Goal: Transaction & Acquisition: Purchase product/service

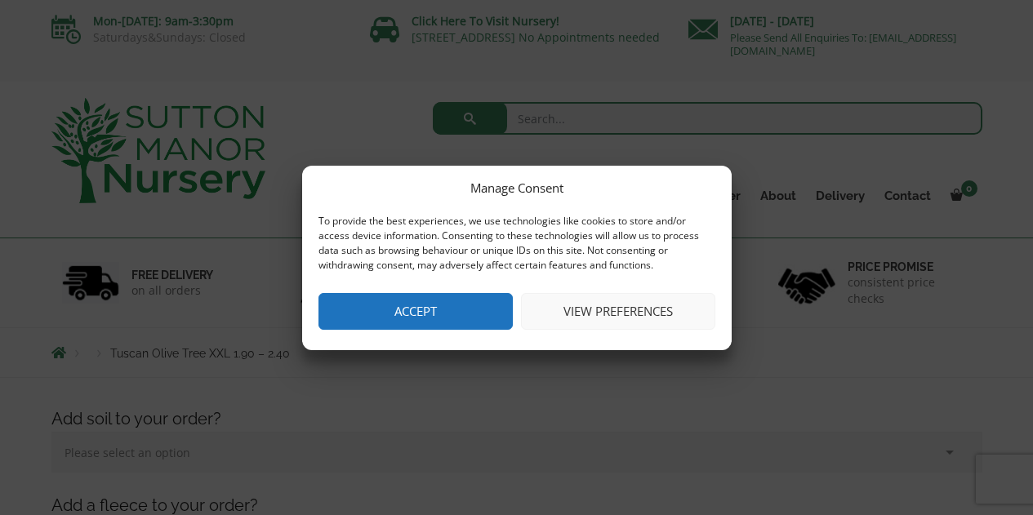
click at [417, 306] on button "Accept" at bounding box center [416, 311] width 194 height 37
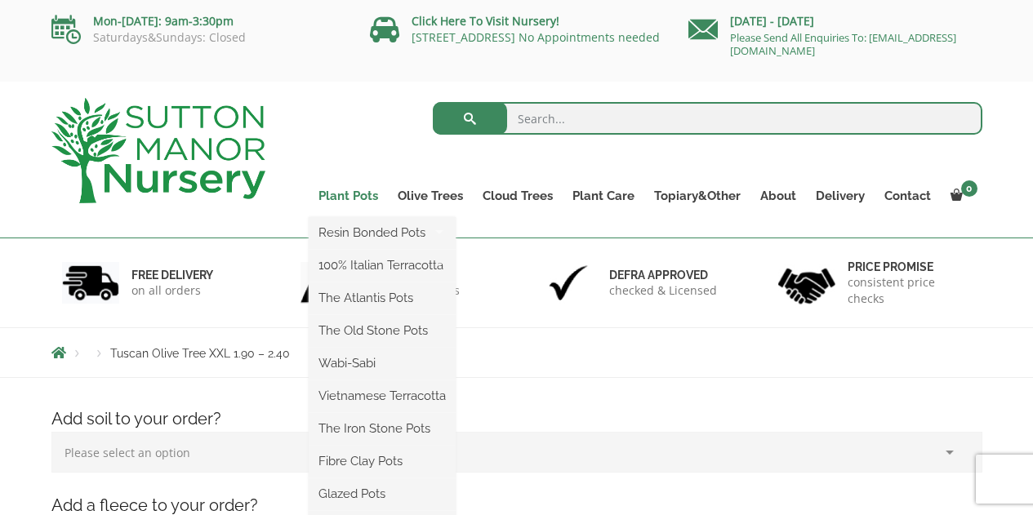
click at [366, 192] on link "Plant Pots" at bounding box center [348, 196] width 79 height 23
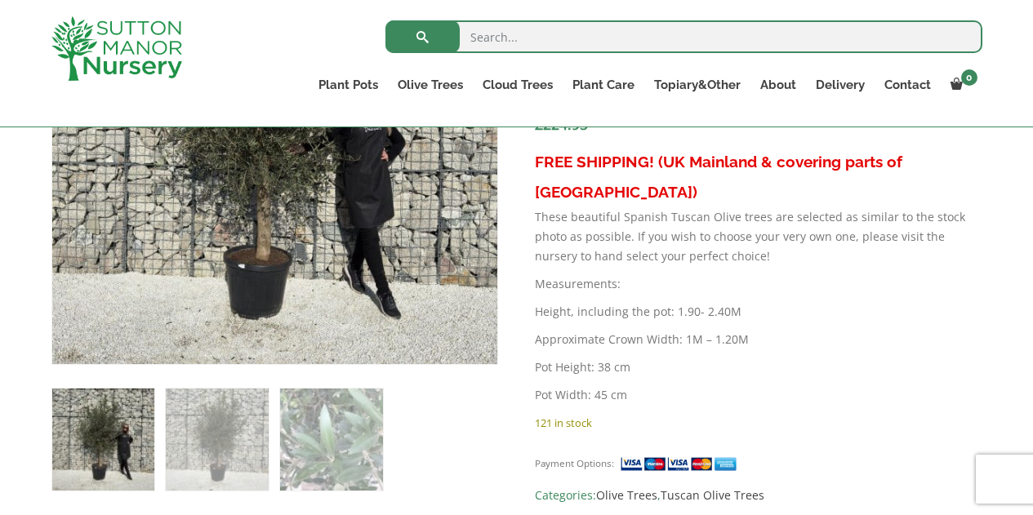
scroll to position [784, 0]
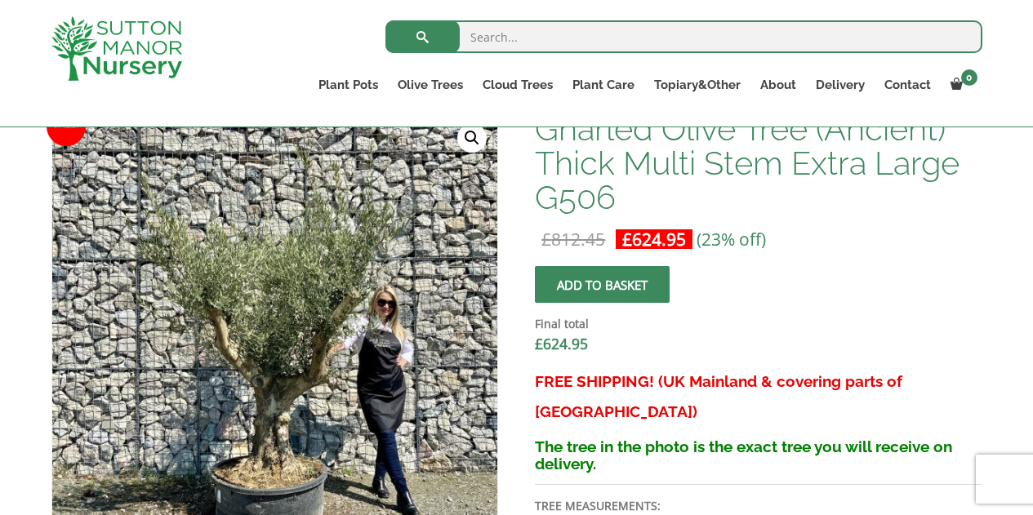
scroll to position [440, 0]
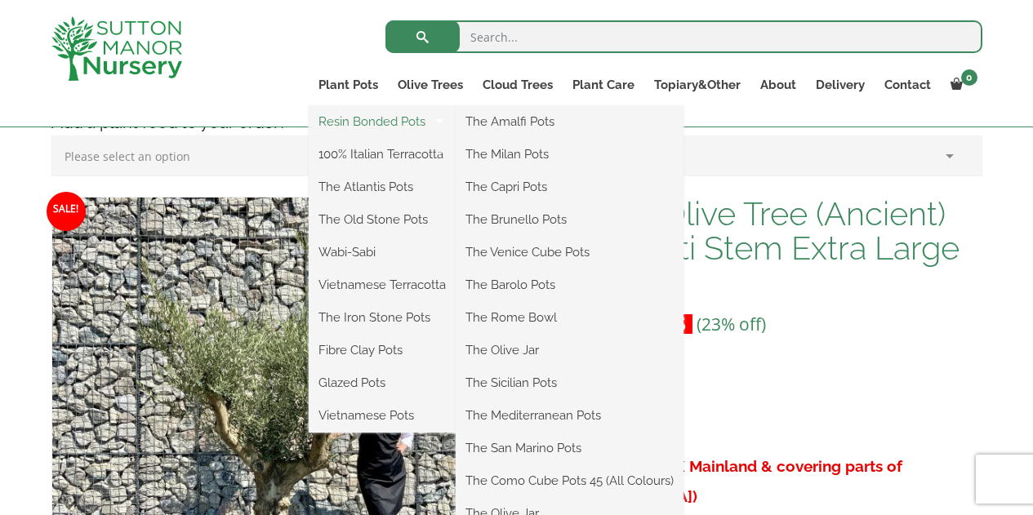
click at [378, 124] on link "Resin Bonded Pots" at bounding box center [382, 121] width 147 height 25
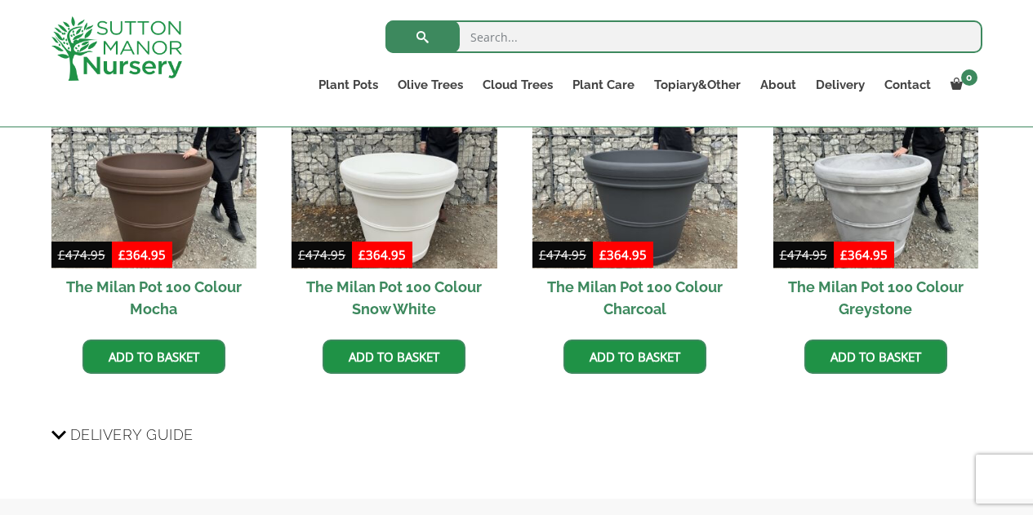
scroll to position [1596, 0]
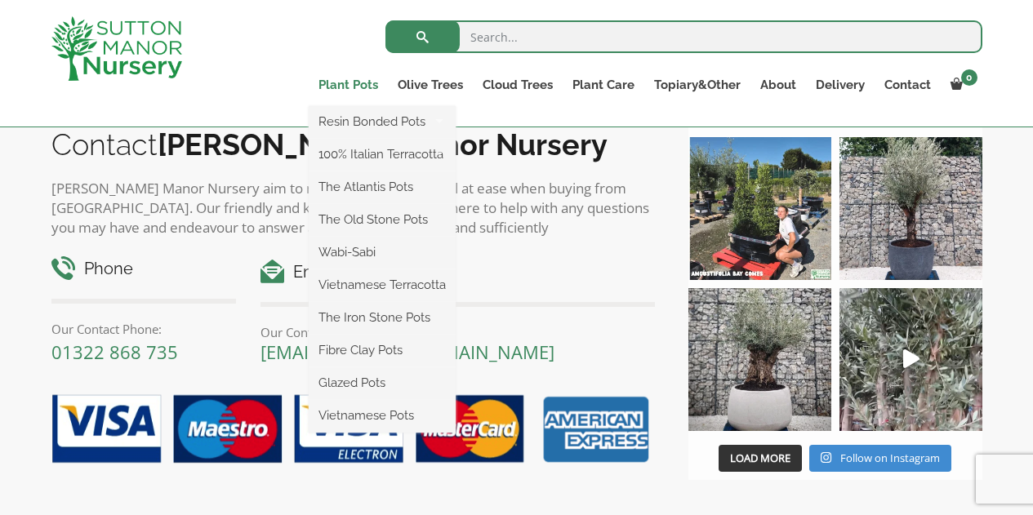
click at [359, 83] on link "Plant Pots" at bounding box center [348, 85] width 79 height 23
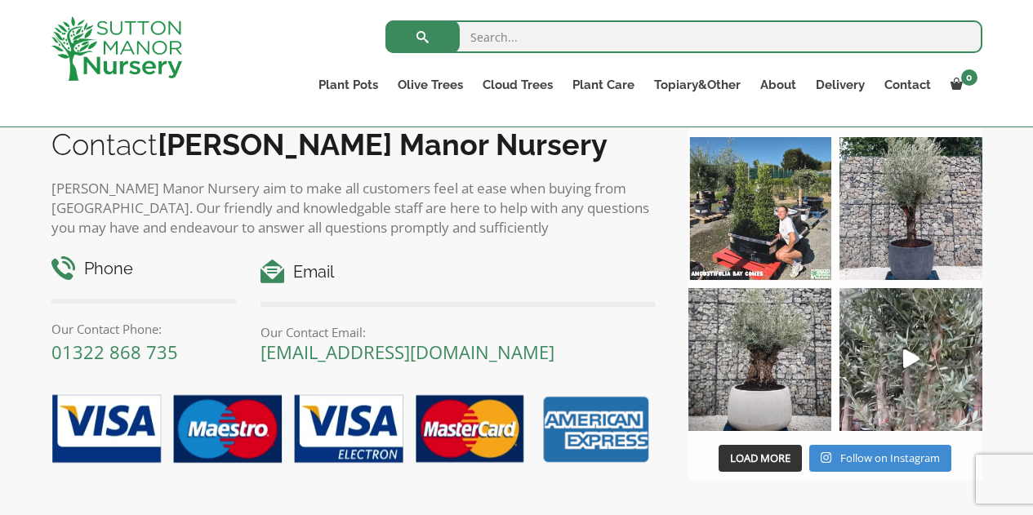
click at [538, 108] on ul "Plant Pots Resin Bonded Pots The Amalfi Pots The Milan Pots The Capri Pots The …" at bounding box center [646, 87] width 674 height 45
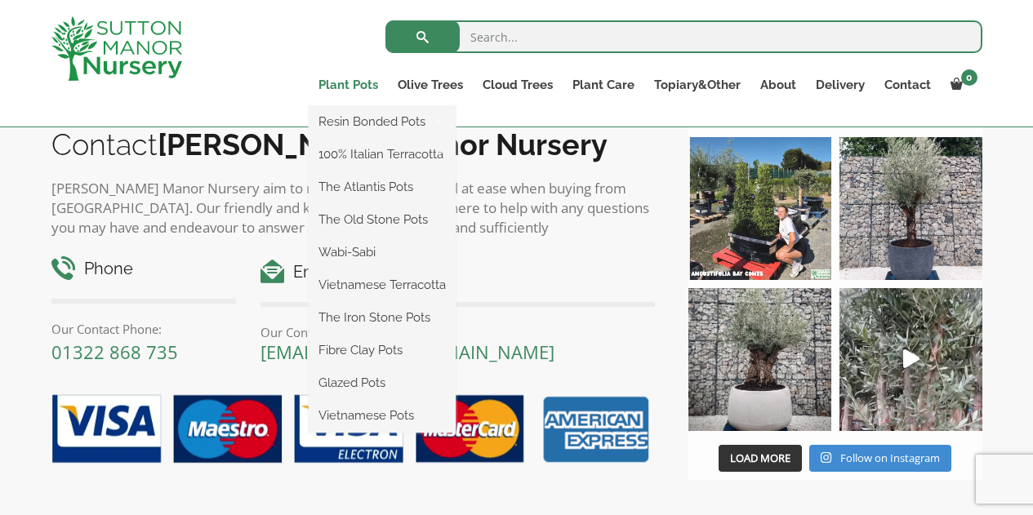
click at [359, 84] on link "Plant Pots" at bounding box center [348, 85] width 79 height 23
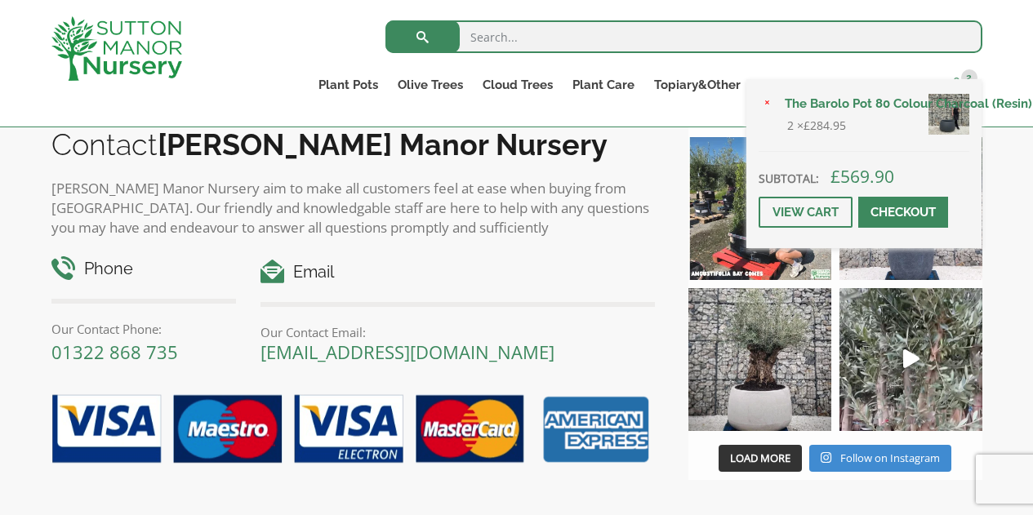
click at [967, 75] on span "2" at bounding box center [970, 77] width 16 height 16
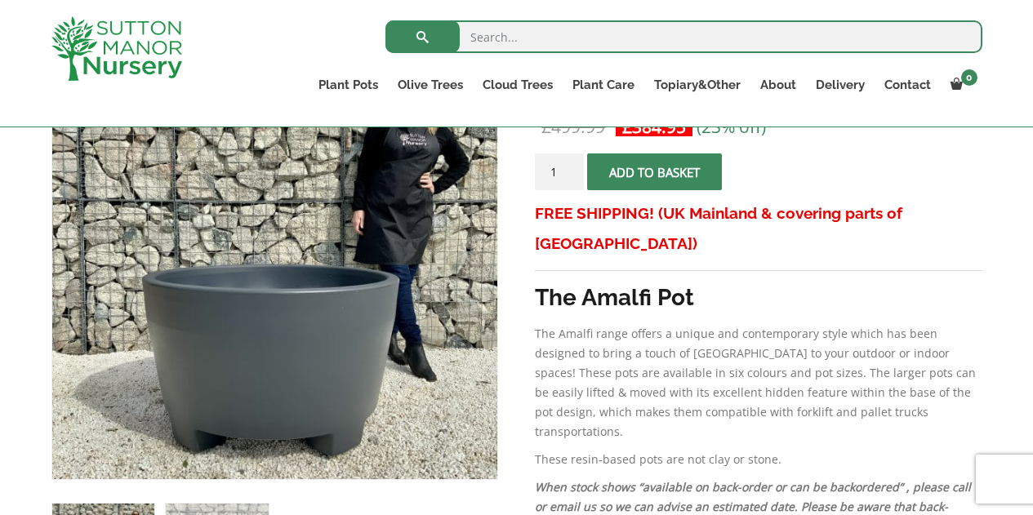
scroll to position [350, 0]
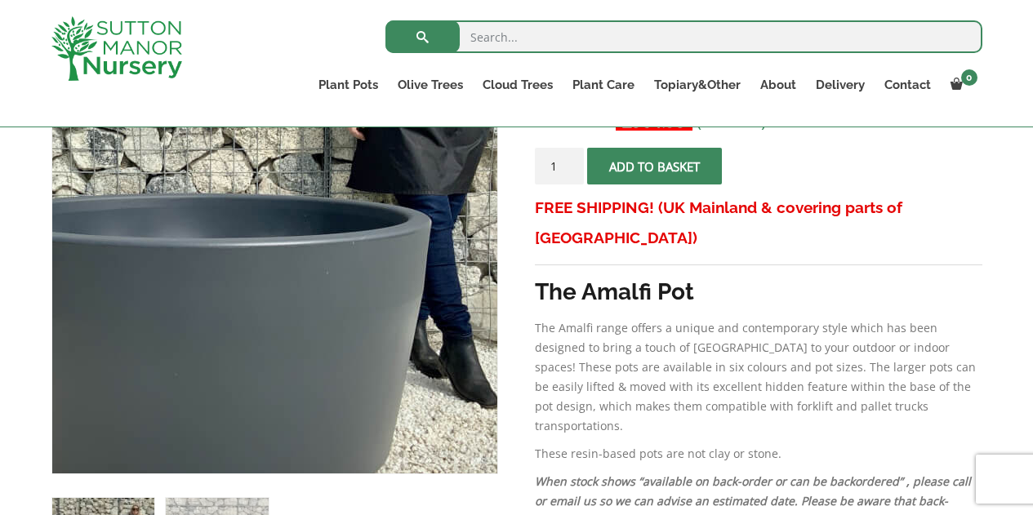
click at [361, 337] on img at bounding box center [202, 179] width 817 height 817
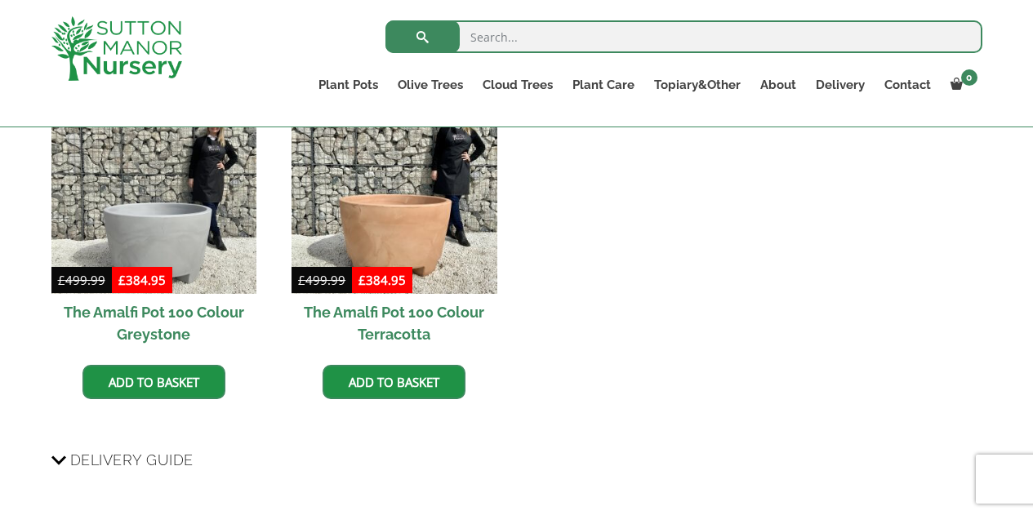
scroll to position [1113, 0]
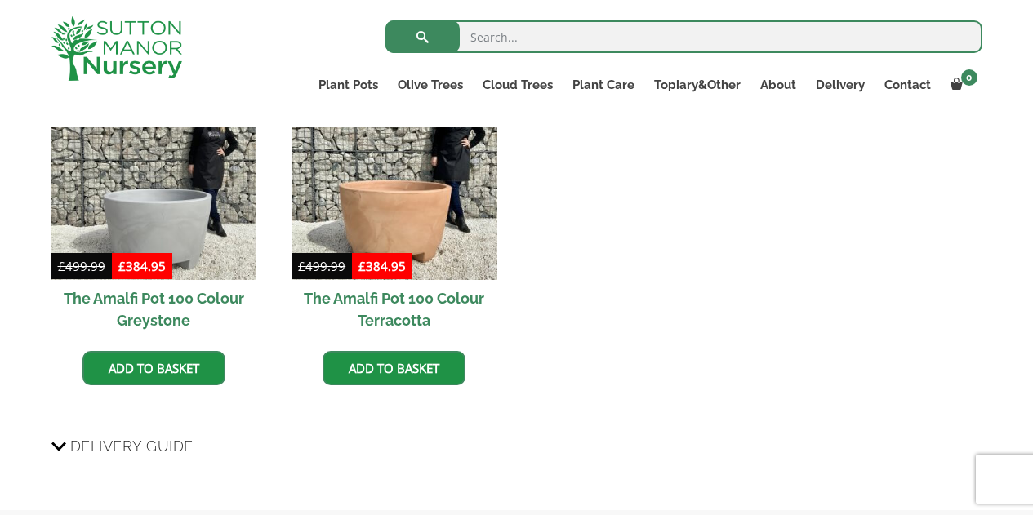
click at [212, 296] on h2 "The Amalfi Pot 100 Colour Greystone" at bounding box center [153, 309] width 205 height 59
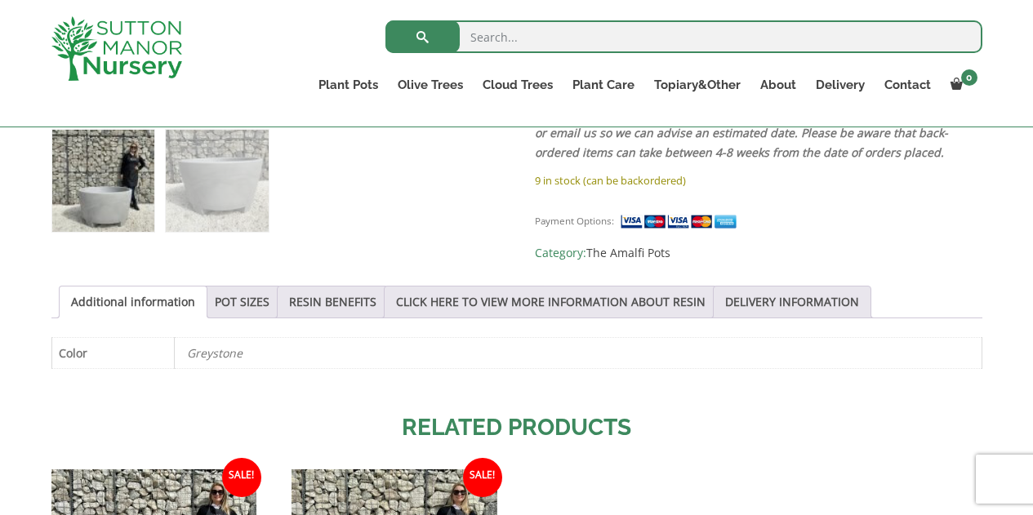
scroll to position [720, 0]
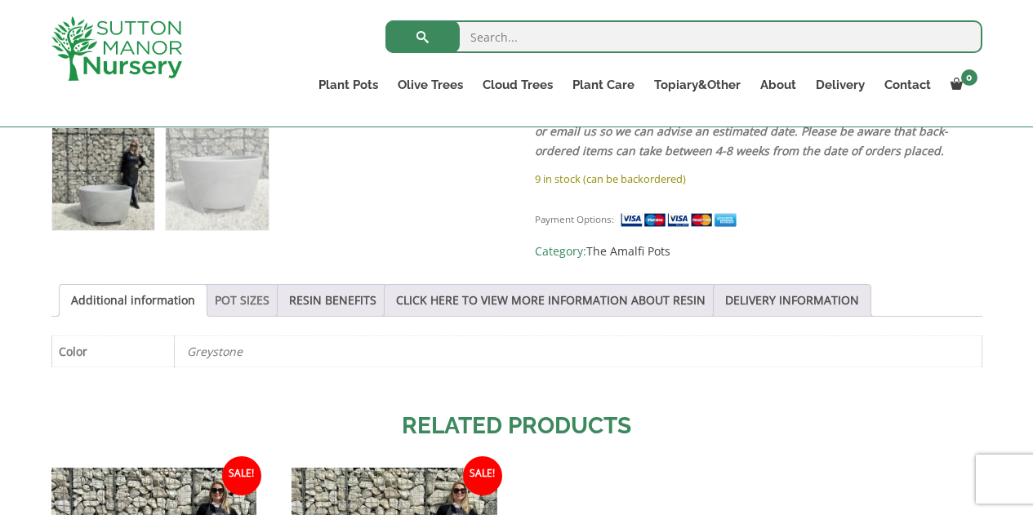
click at [223, 285] on link "POT SIZES" at bounding box center [242, 300] width 55 height 31
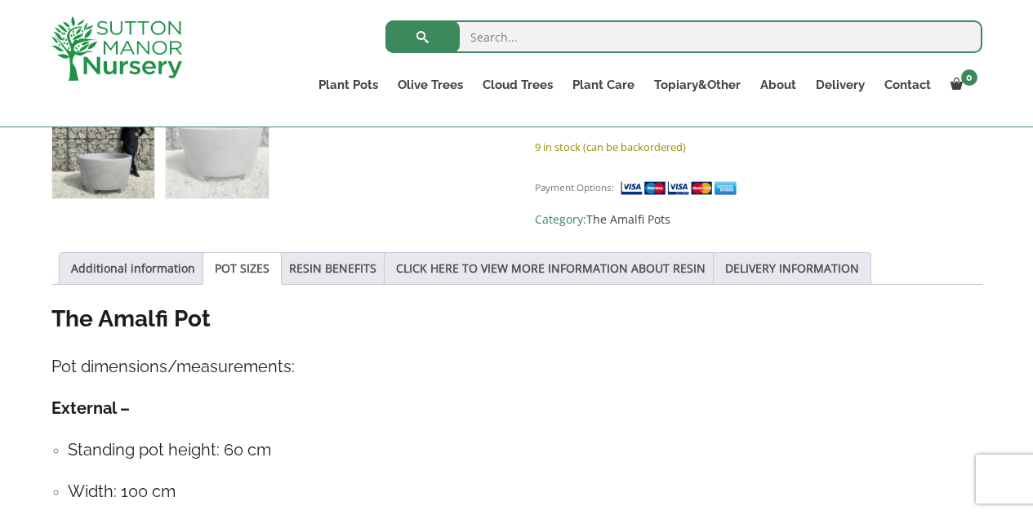
scroll to position [748, 0]
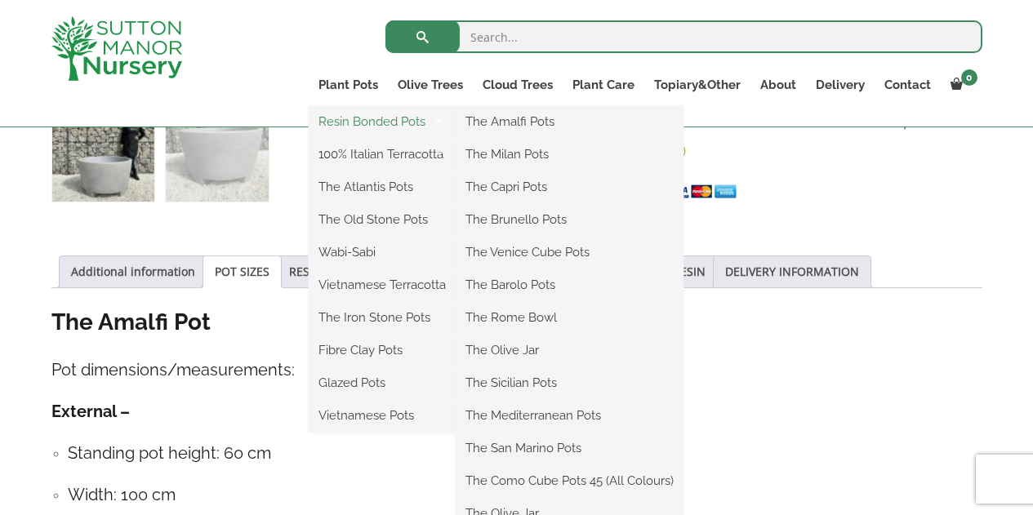
click at [404, 122] on link "Resin Bonded Pots" at bounding box center [382, 121] width 147 height 25
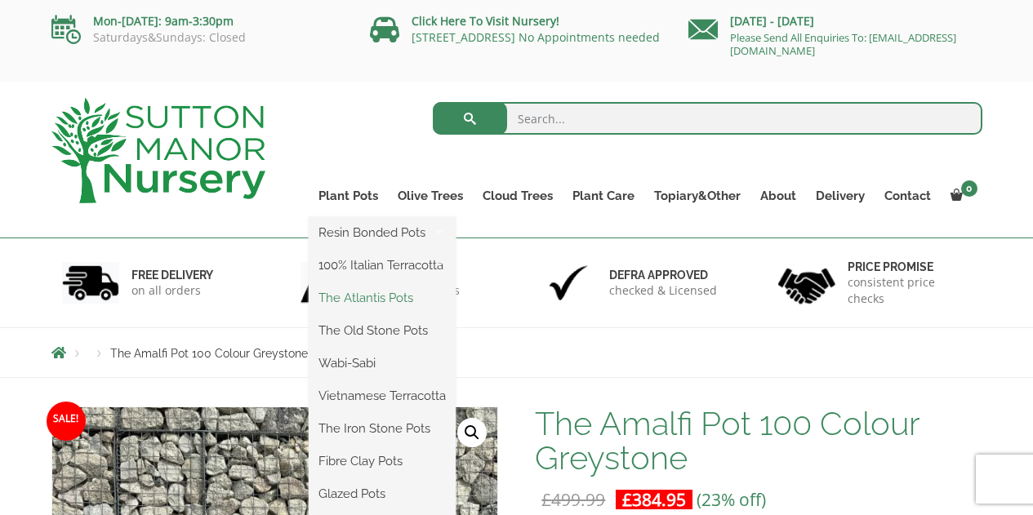
click at [401, 298] on link "The Atlantis Pots" at bounding box center [382, 298] width 147 height 25
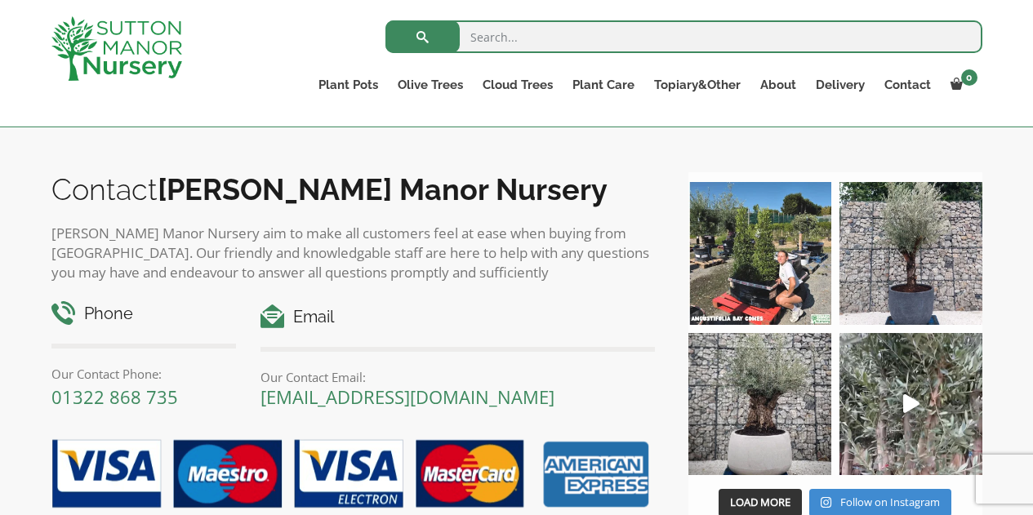
scroll to position [1917, 0]
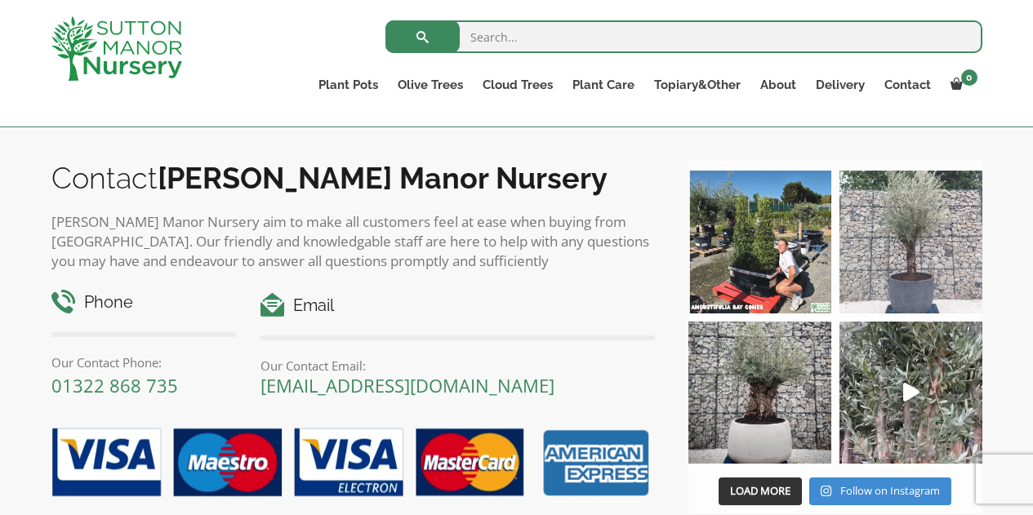
click at [923, 283] on img at bounding box center [911, 242] width 143 height 143
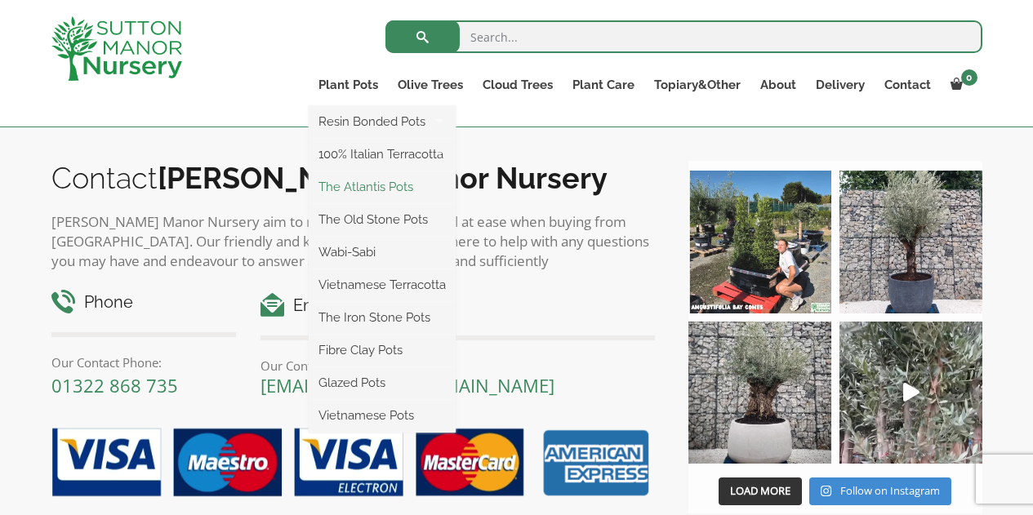
click at [382, 191] on link "The Atlantis Pots" at bounding box center [382, 187] width 147 height 25
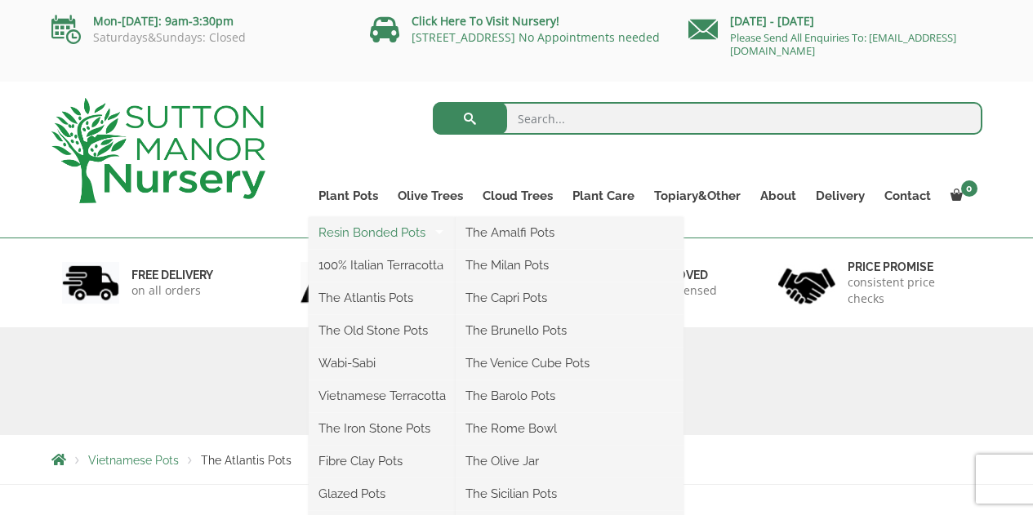
click at [370, 233] on link "Resin Bonded Pots" at bounding box center [382, 233] width 147 height 25
click at [502, 231] on link "The Amalfi Pots" at bounding box center [570, 233] width 228 height 25
click at [523, 454] on link "The Olive Jar" at bounding box center [570, 461] width 228 height 25
click at [507, 263] on link "The Milan Pots" at bounding box center [570, 265] width 228 height 25
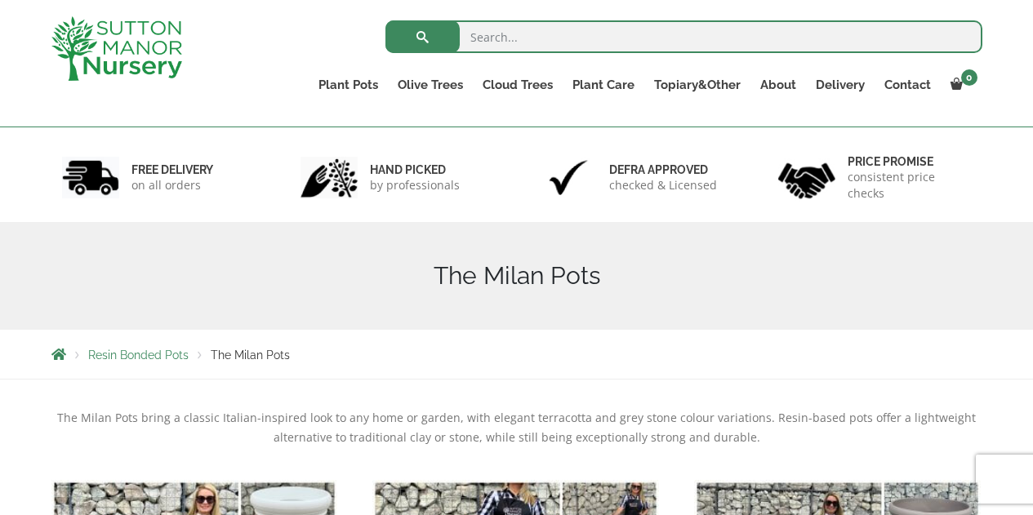
scroll to position [25, 0]
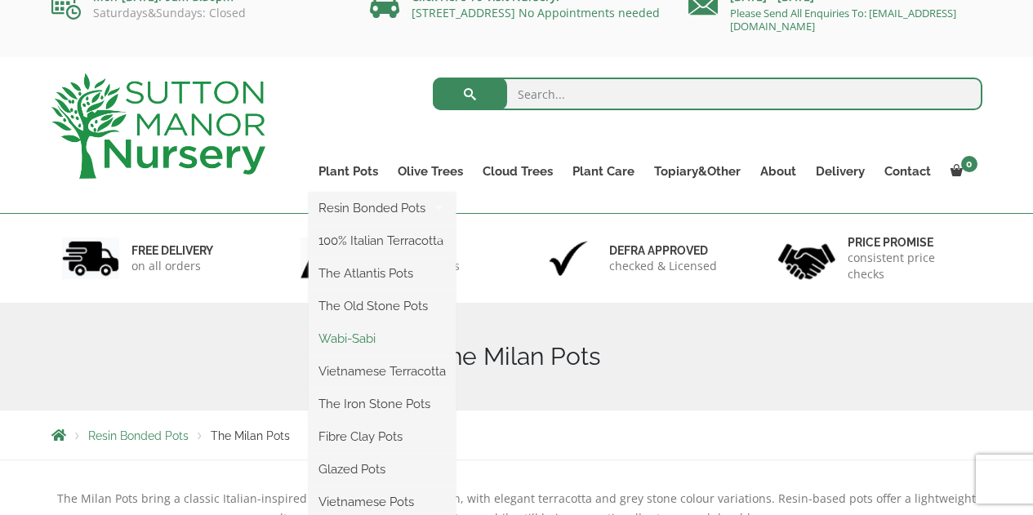
click at [356, 337] on link "Wabi-Sabi" at bounding box center [382, 339] width 147 height 25
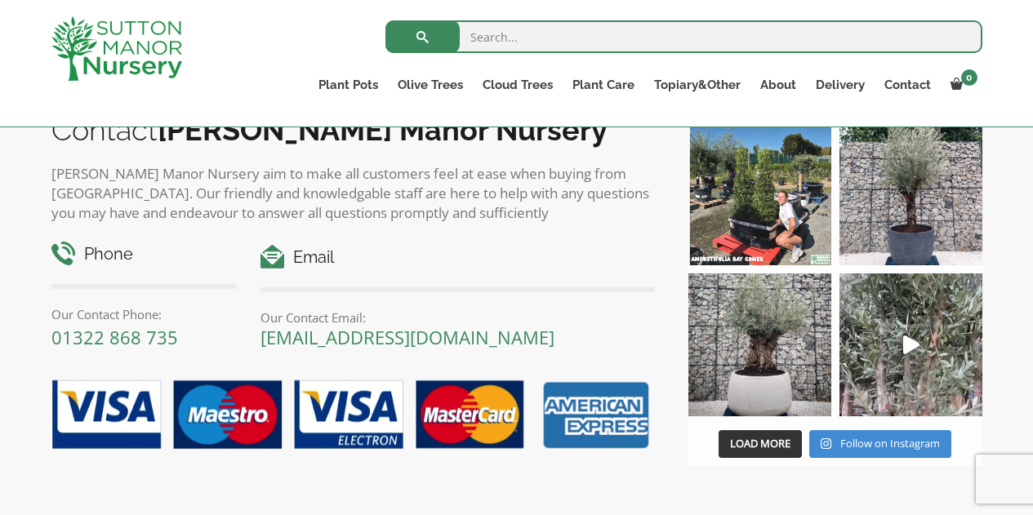
scroll to position [2698, 0]
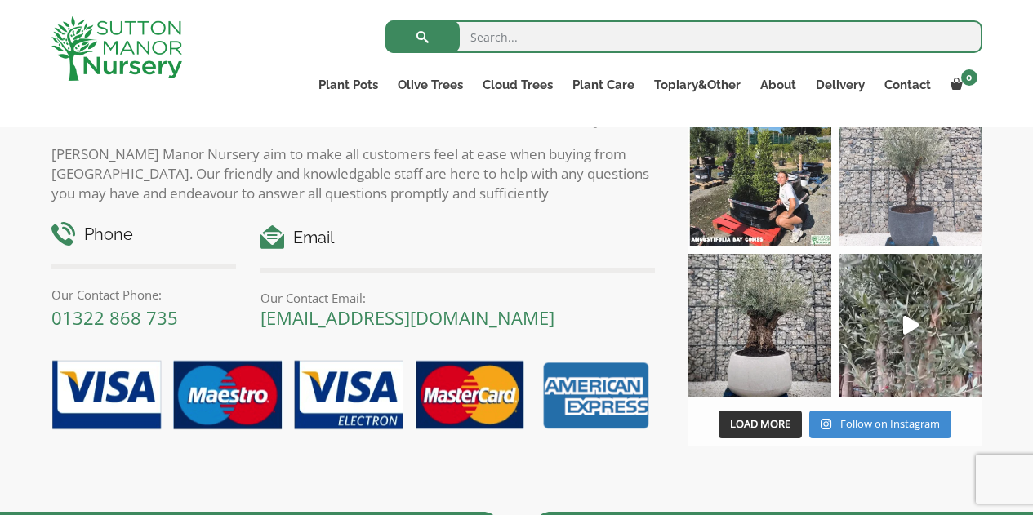
click at [941, 214] on img at bounding box center [911, 174] width 143 height 143
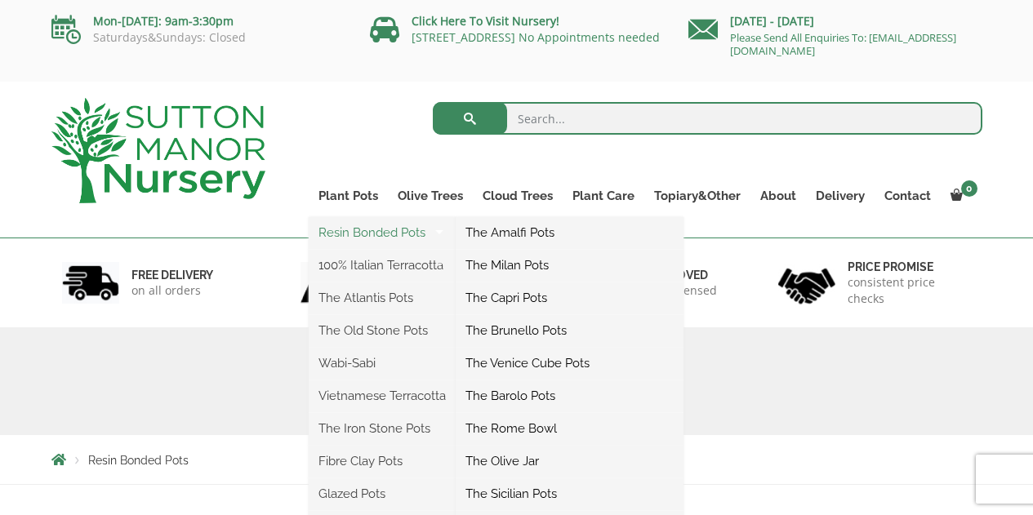
click at [368, 229] on link "Resin Bonded Pots" at bounding box center [382, 233] width 147 height 25
click at [422, 232] on link "Resin Bonded Pots" at bounding box center [382, 233] width 147 height 25
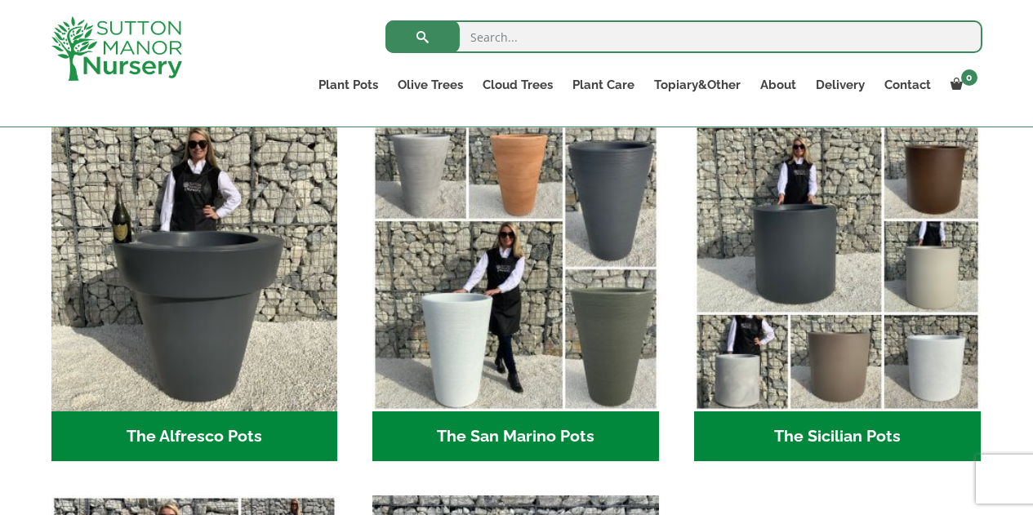
scroll to position [1942, 0]
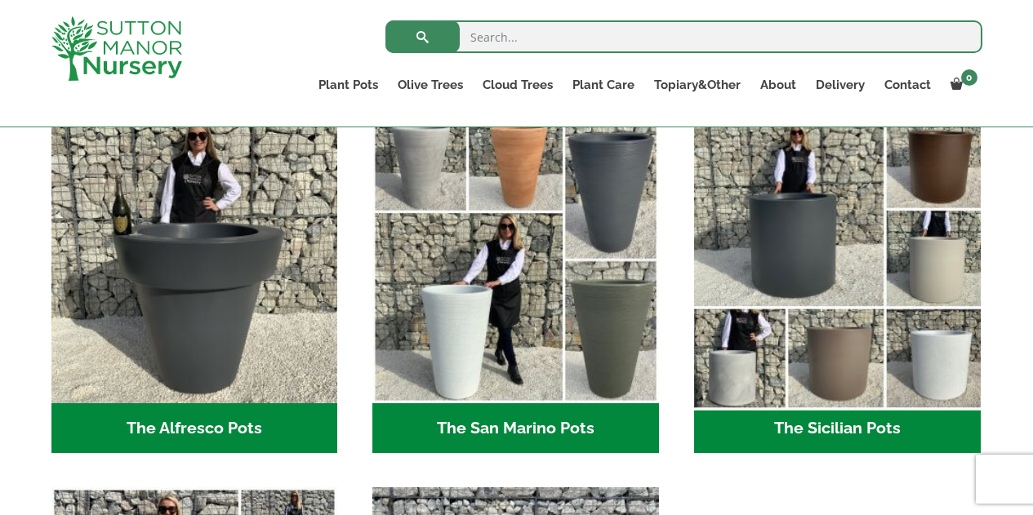
click at [802, 262] on img "Visit product category The Sicilian Pots" at bounding box center [837, 260] width 301 height 301
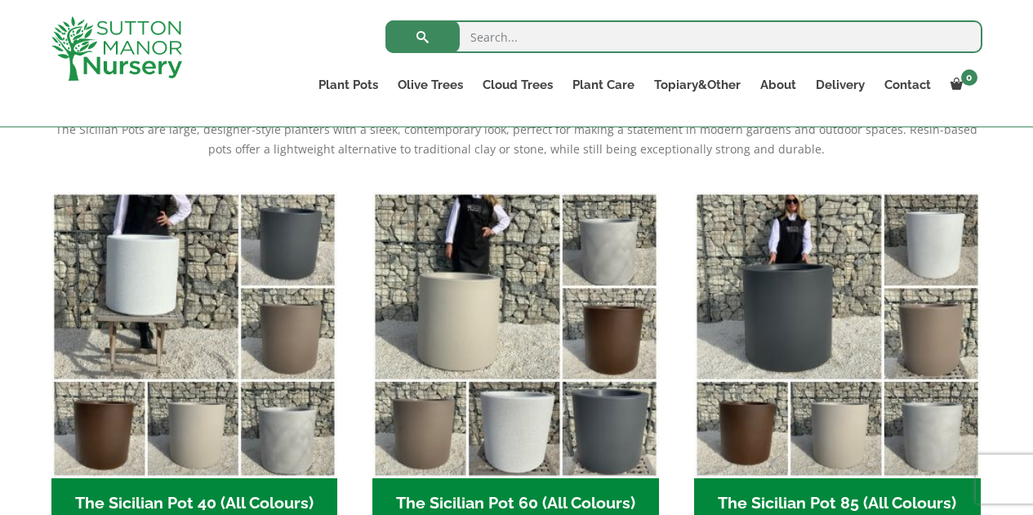
scroll to position [359, 0]
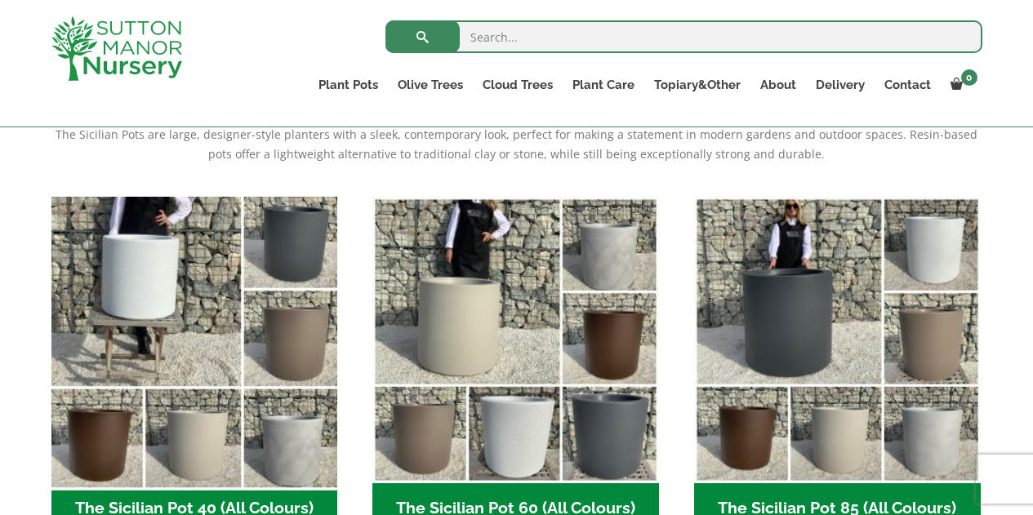
click at [300, 266] on img "Visit product category The Sicilian Pot 40 (All Colours)" at bounding box center [194, 340] width 301 height 301
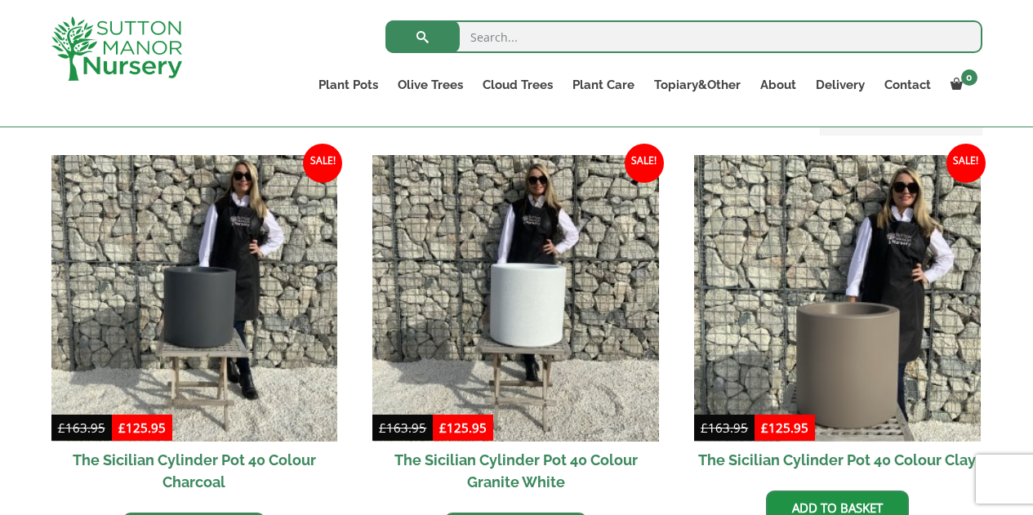
scroll to position [388, 0]
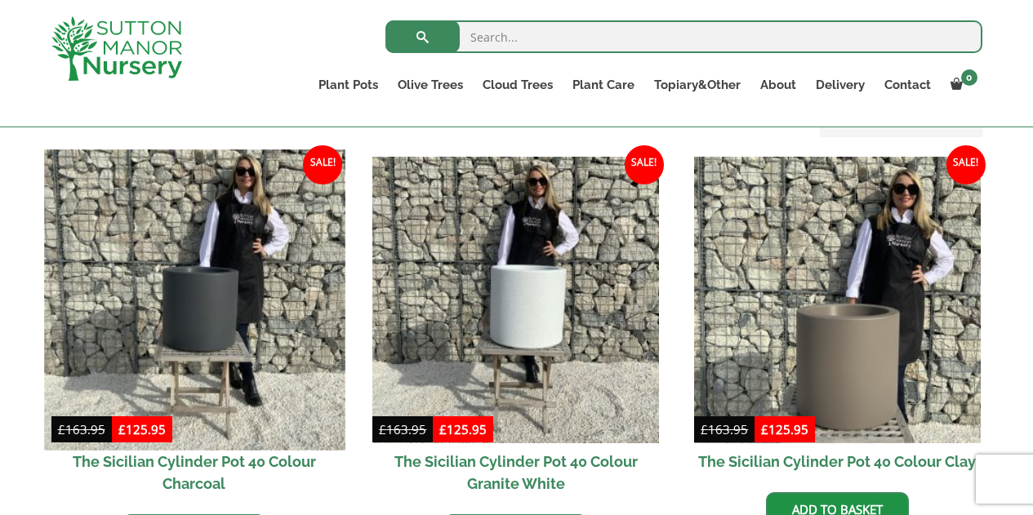
click at [233, 297] on img at bounding box center [194, 300] width 301 height 301
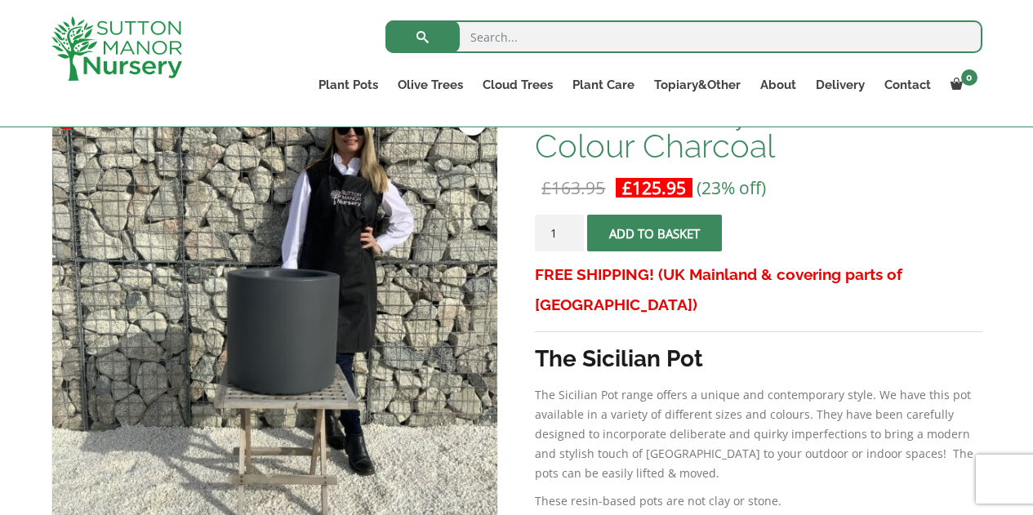
scroll to position [279, 0]
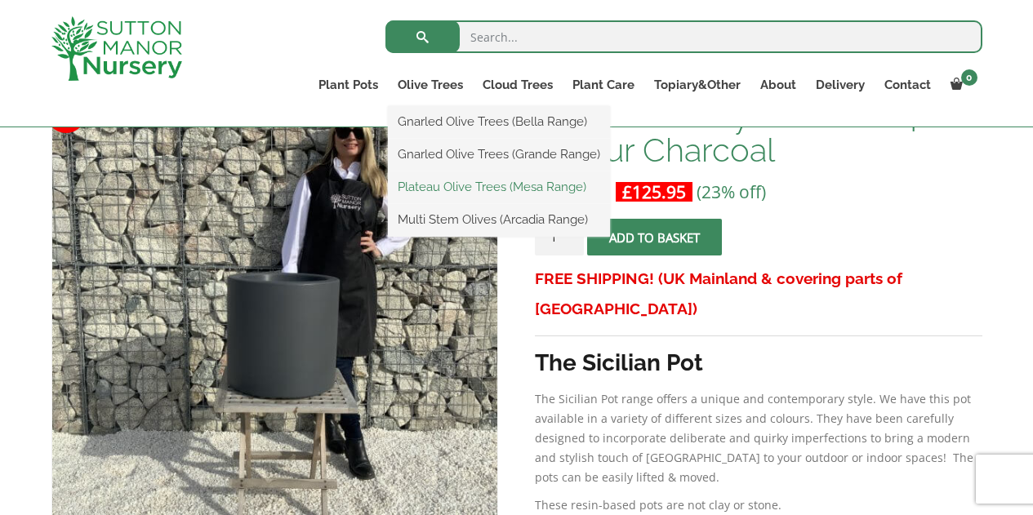
click at [457, 186] on link "Plateau Olive Trees (Mesa Range)" at bounding box center [499, 187] width 222 height 25
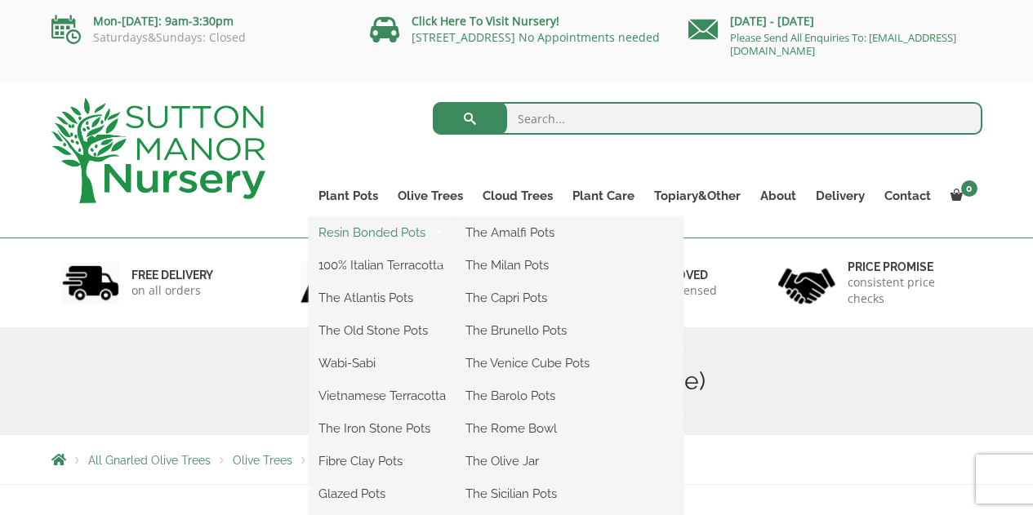
click at [397, 233] on link "Resin Bonded Pots" at bounding box center [382, 233] width 147 height 25
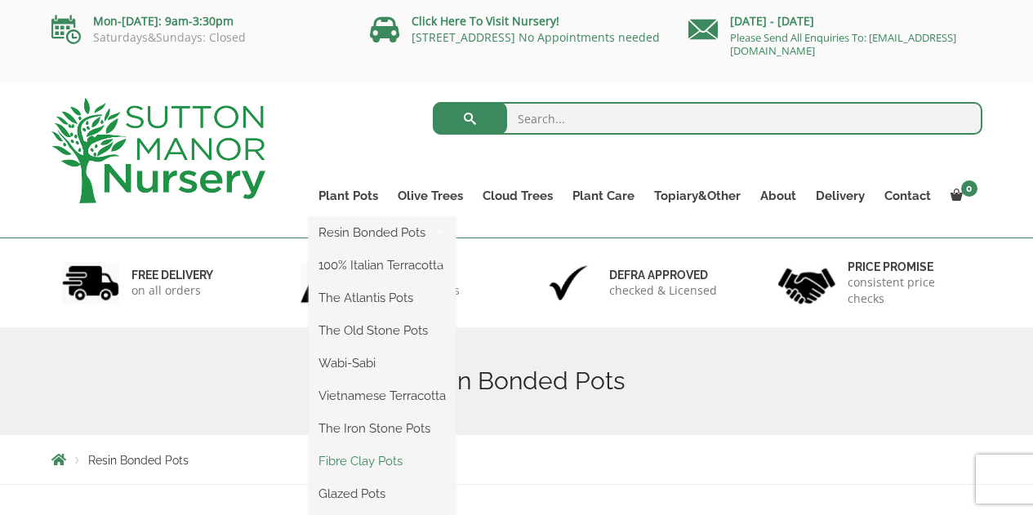
click at [383, 457] on link "Fibre Clay Pots" at bounding box center [382, 461] width 147 height 25
click at [353, 197] on link "Plant Pots" at bounding box center [348, 196] width 79 height 23
click at [360, 191] on link "Plant Pots" at bounding box center [348, 196] width 79 height 23
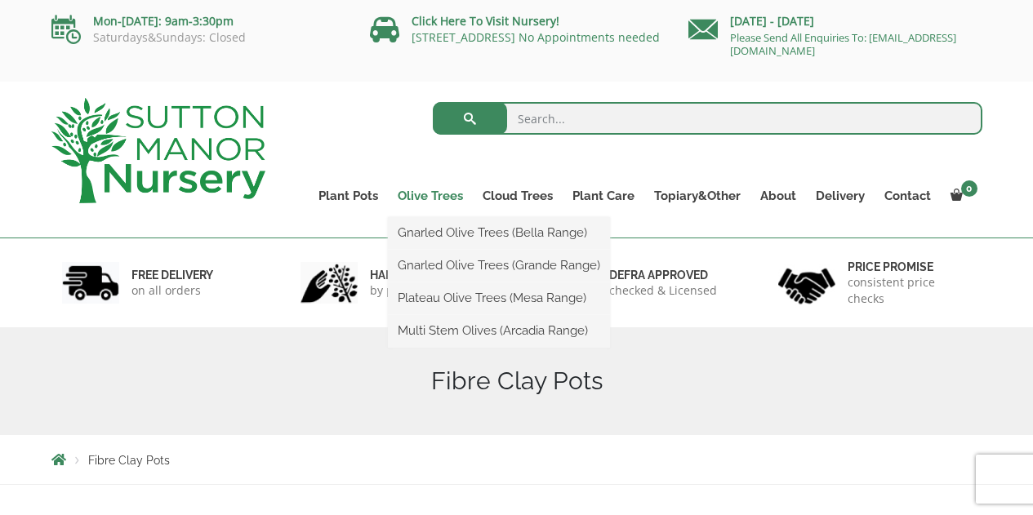
click at [425, 196] on link "Olive Trees" at bounding box center [430, 196] width 85 height 23
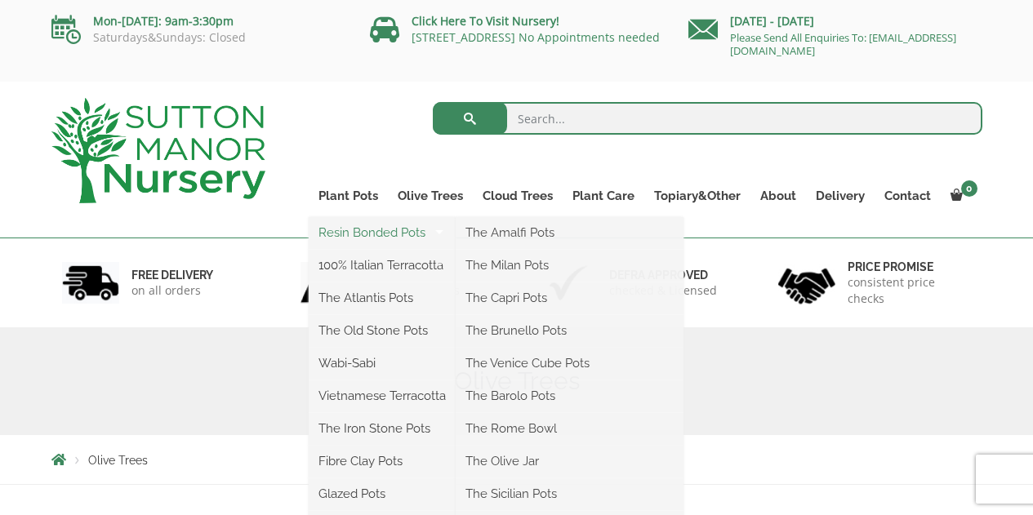
click at [358, 232] on link "Resin Bonded Pots" at bounding box center [382, 233] width 147 height 25
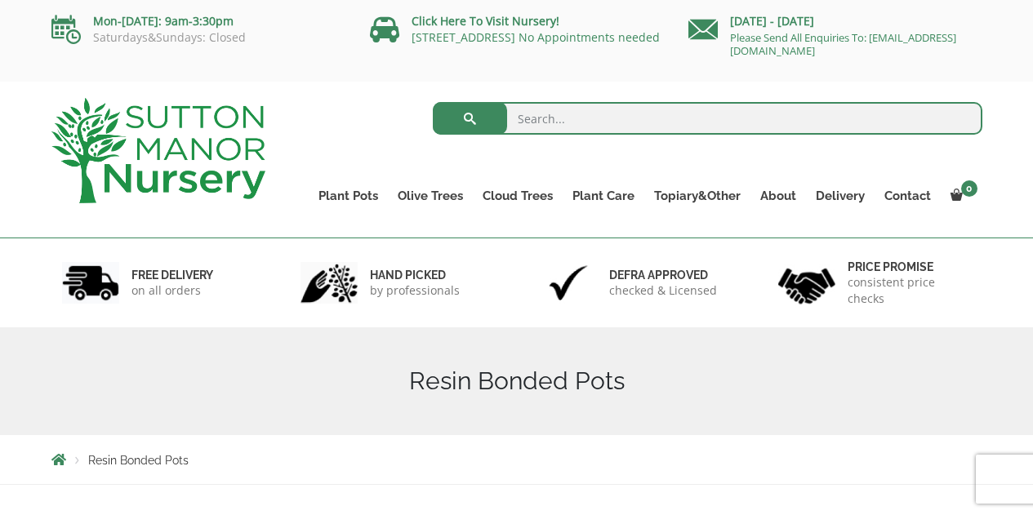
drag, startPoint x: 956, startPoint y: 215, endPoint x: 1038, endPoint y: 72, distance: 164.7
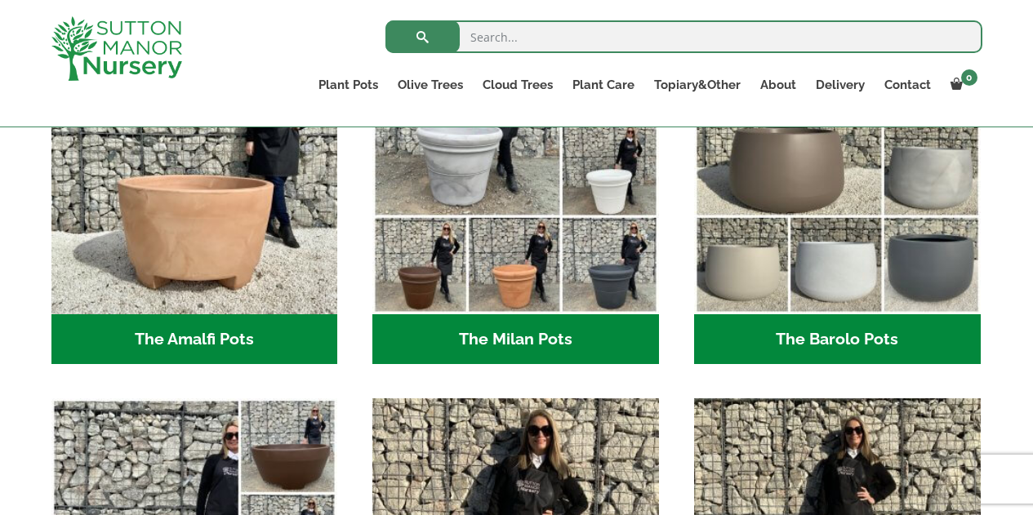
scroll to position [558, 0]
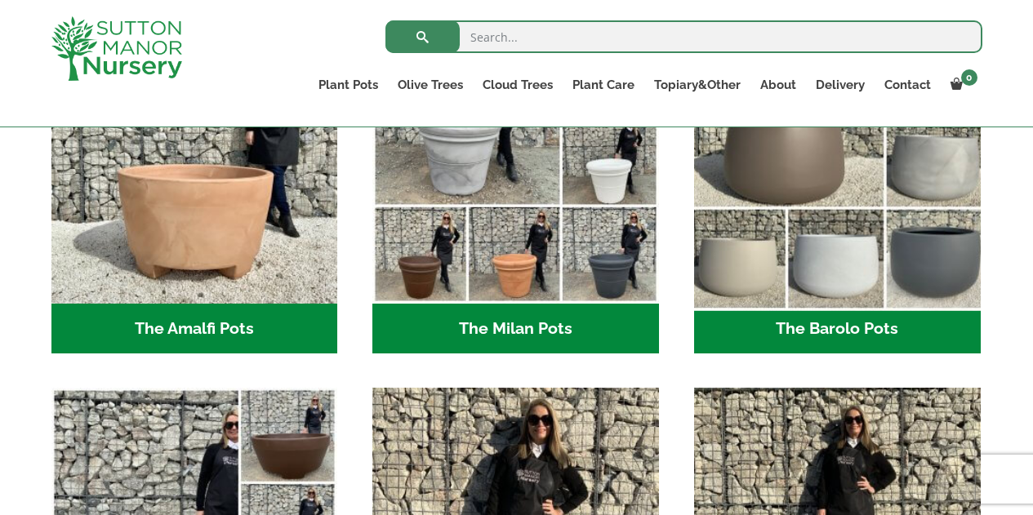
click at [937, 268] on img "Visit product category The Barolo Pots" at bounding box center [837, 160] width 301 height 301
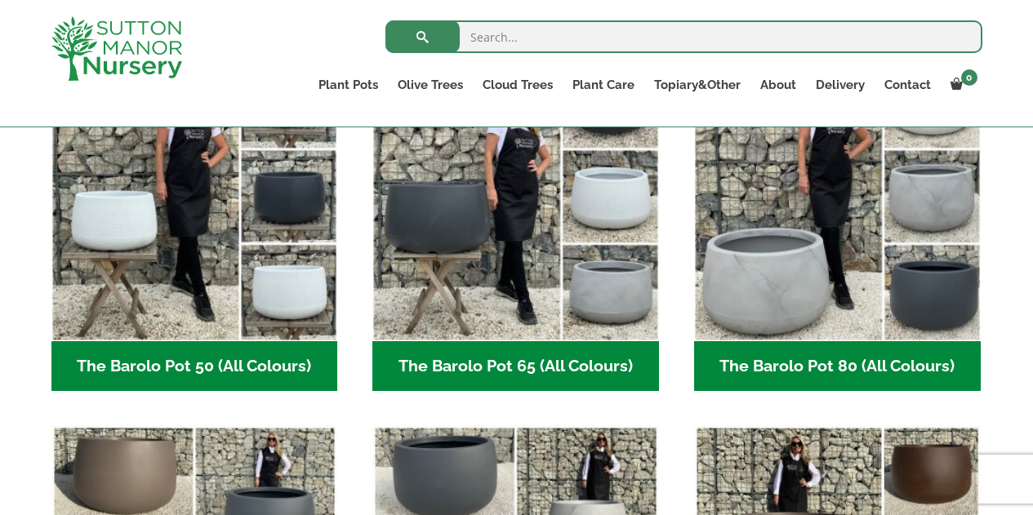
scroll to position [493, 0]
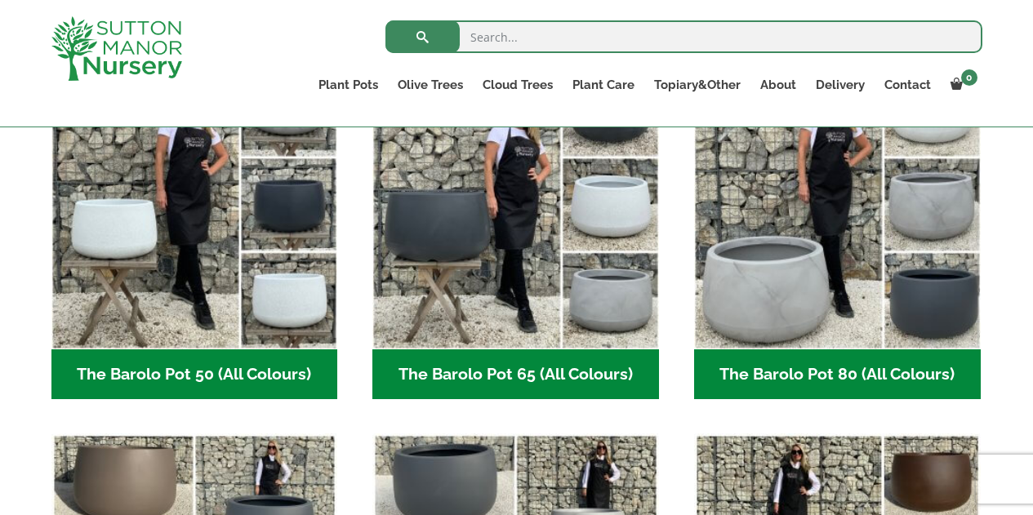
click at [555, 365] on h2 "The Barolo Pot 65 (All Colours) (7)" at bounding box center [516, 375] width 287 height 51
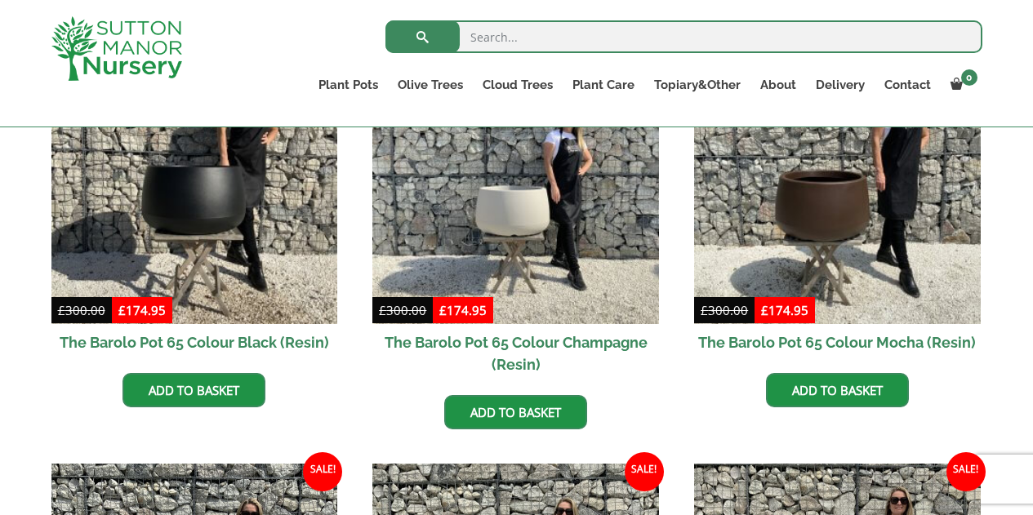
scroll to position [473, 0]
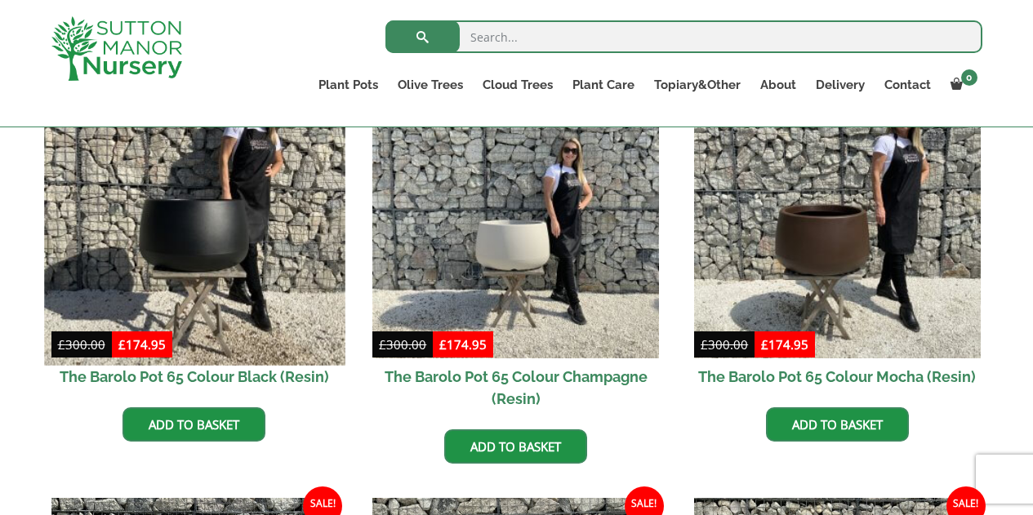
click at [195, 260] on img at bounding box center [194, 215] width 301 height 301
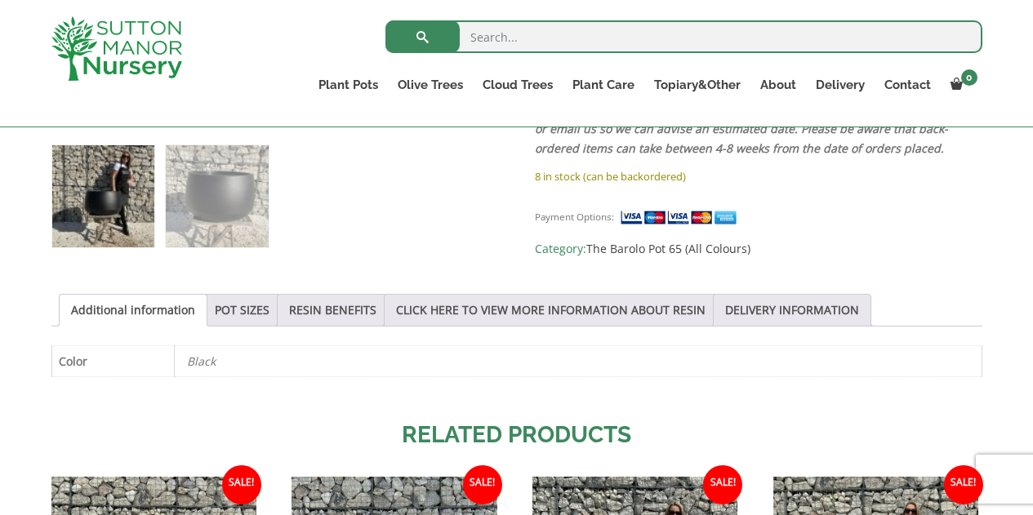
scroll to position [693, 0]
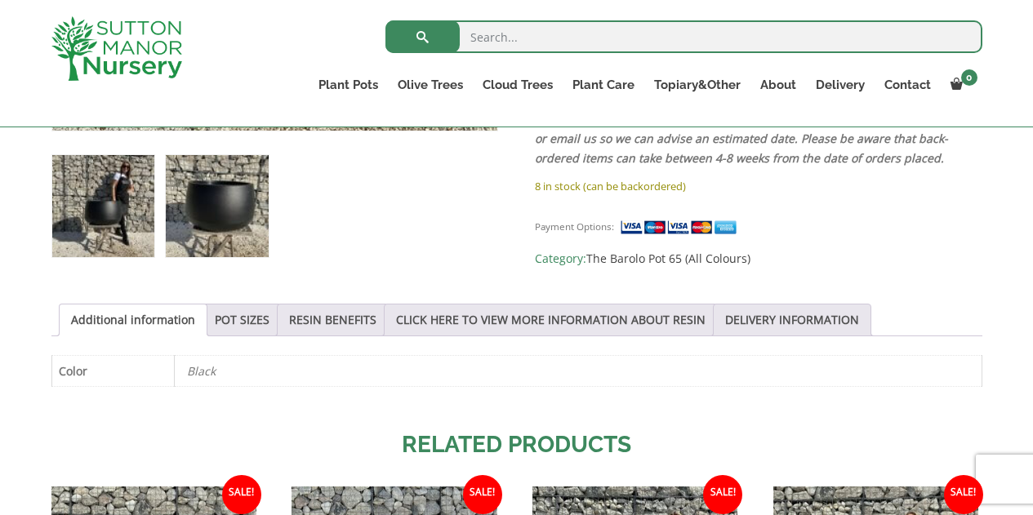
click at [234, 196] on img at bounding box center [217, 206] width 102 height 102
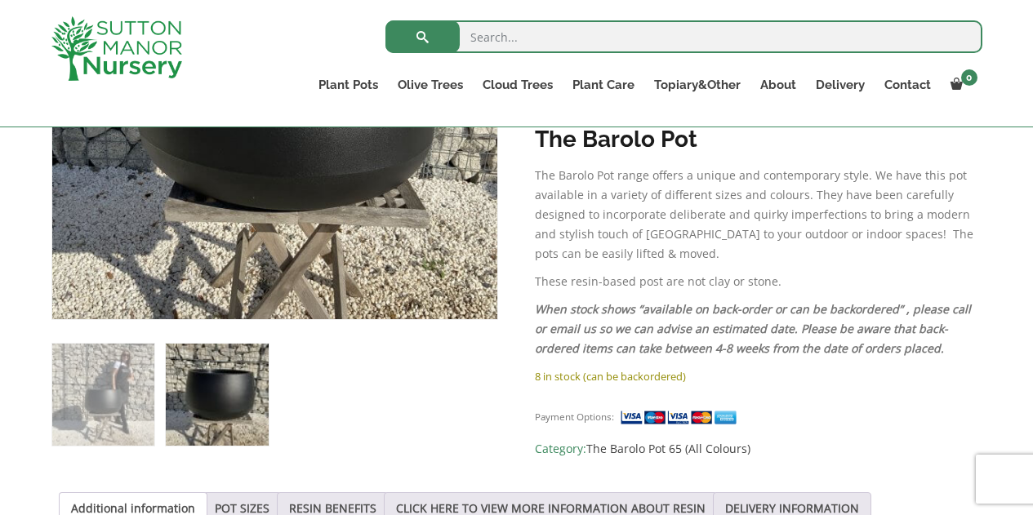
scroll to position [480, 0]
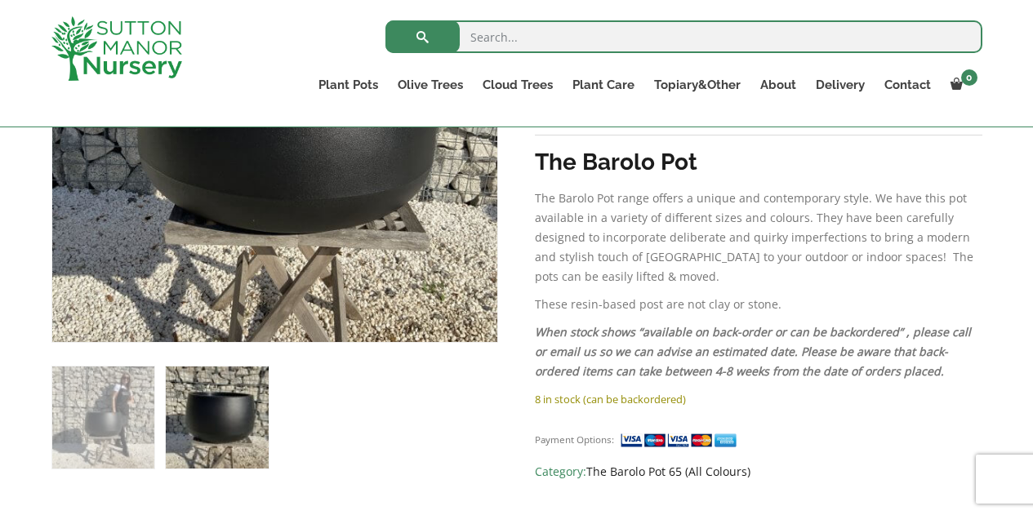
click at [714, 464] on link "The Barolo Pot 65 (All Colours)" at bounding box center [669, 472] width 164 height 16
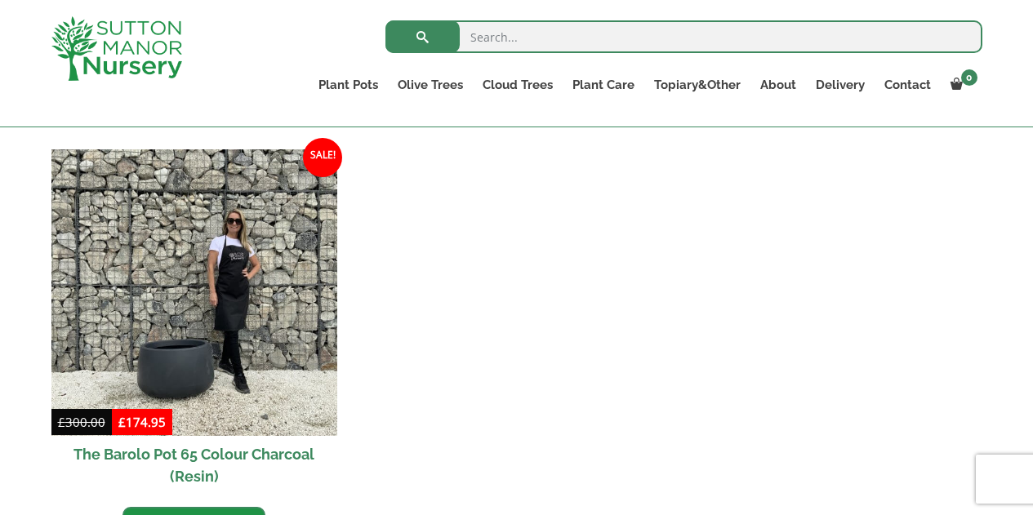
scroll to position [1314, 0]
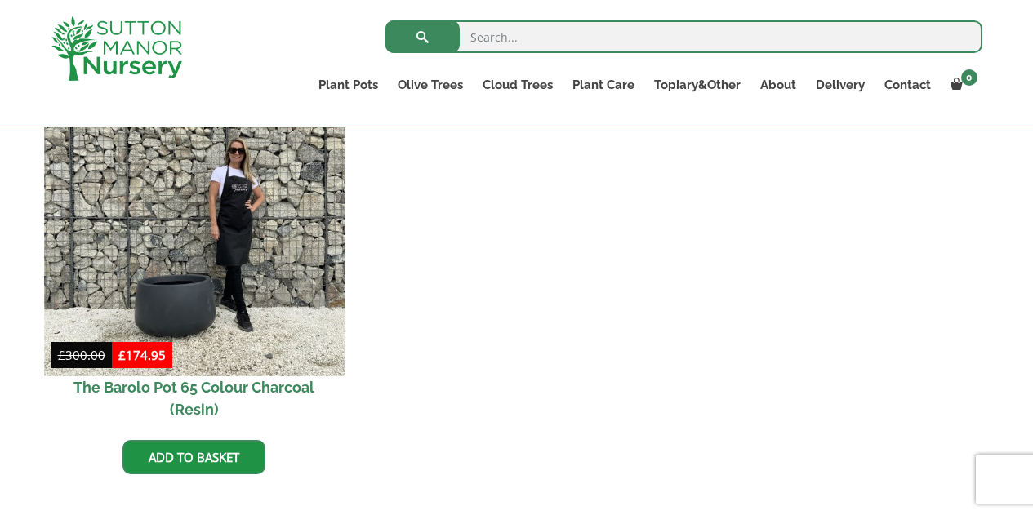
click at [265, 264] on img at bounding box center [194, 225] width 301 height 301
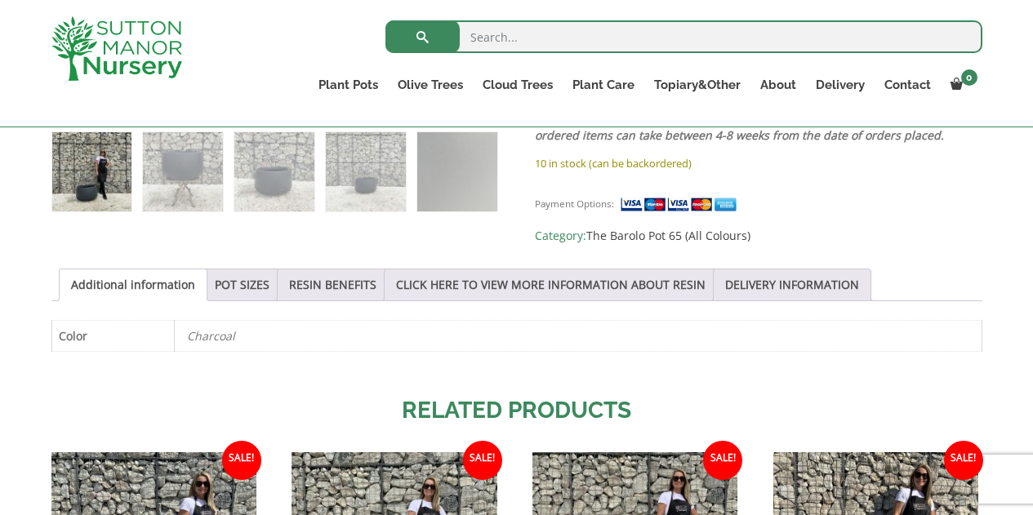
scroll to position [720, 0]
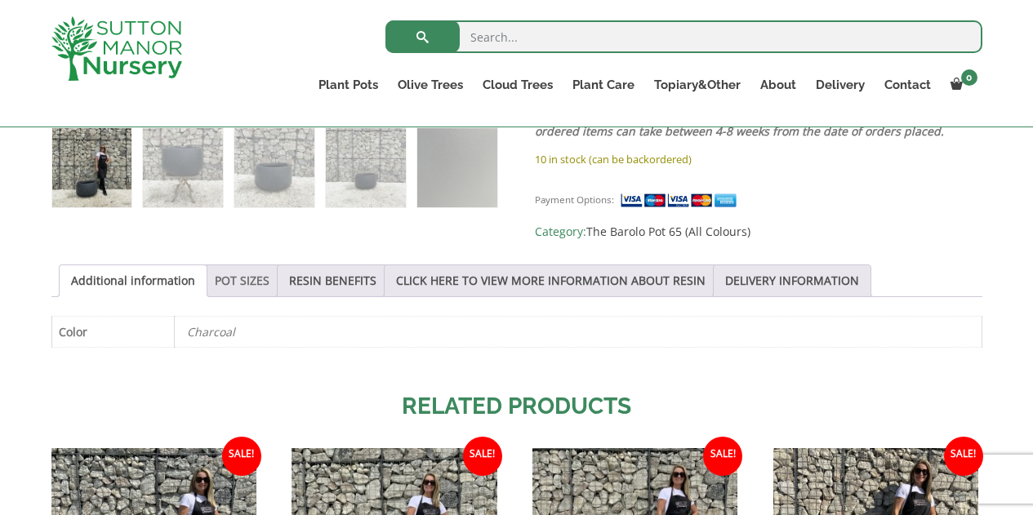
click at [240, 266] on link "POT SIZES" at bounding box center [242, 281] width 55 height 31
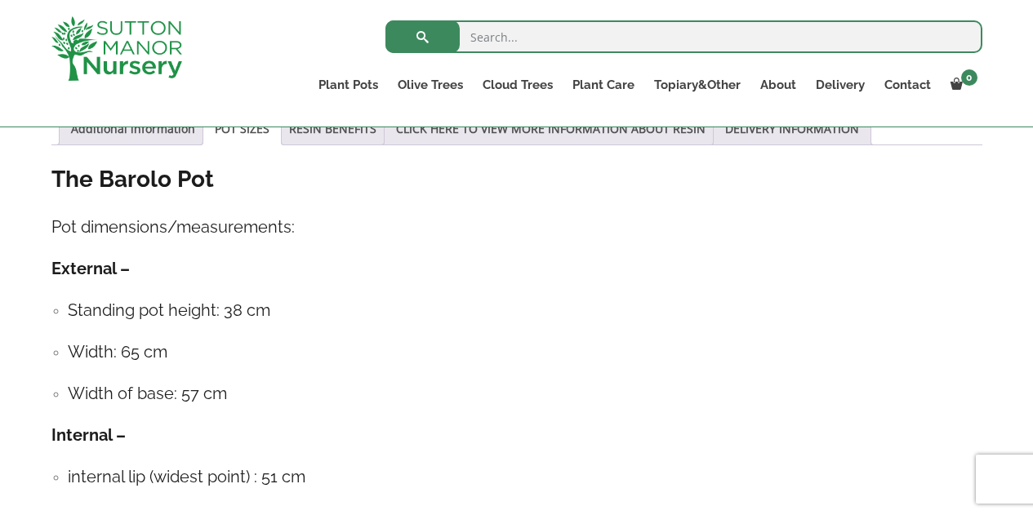
scroll to position [882, 0]
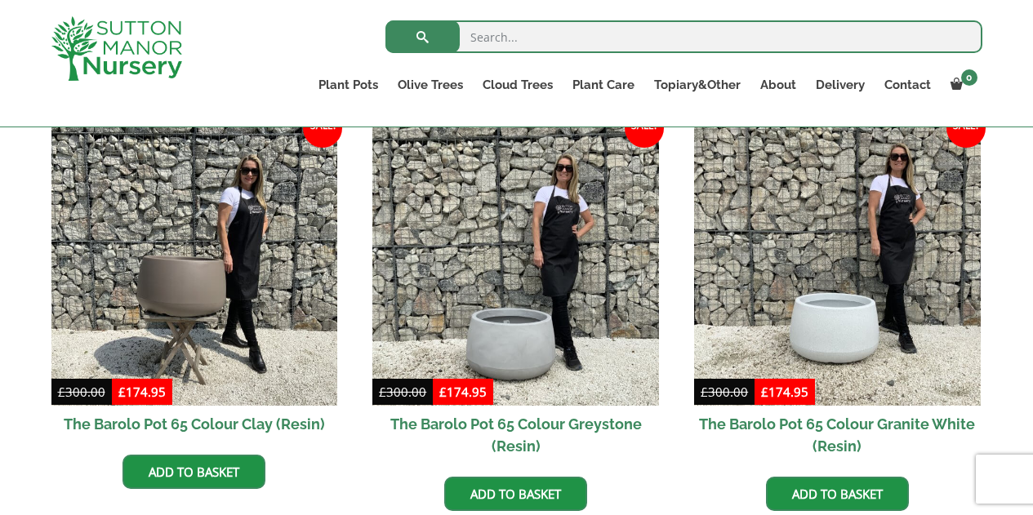
scroll to position [853, 0]
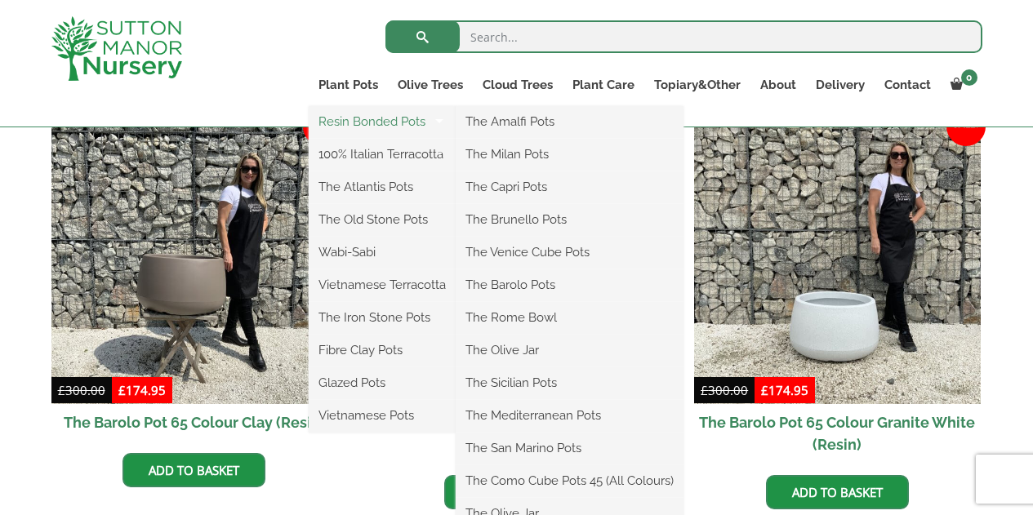
click at [361, 120] on link "Resin Bonded Pots" at bounding box center [382, 121] width 147 height 25
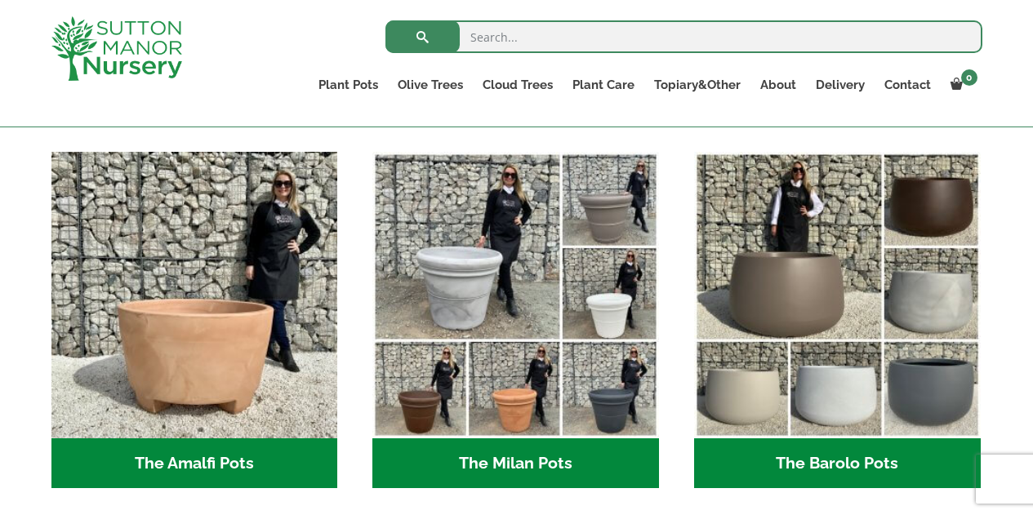
scroll to position [407, 0]
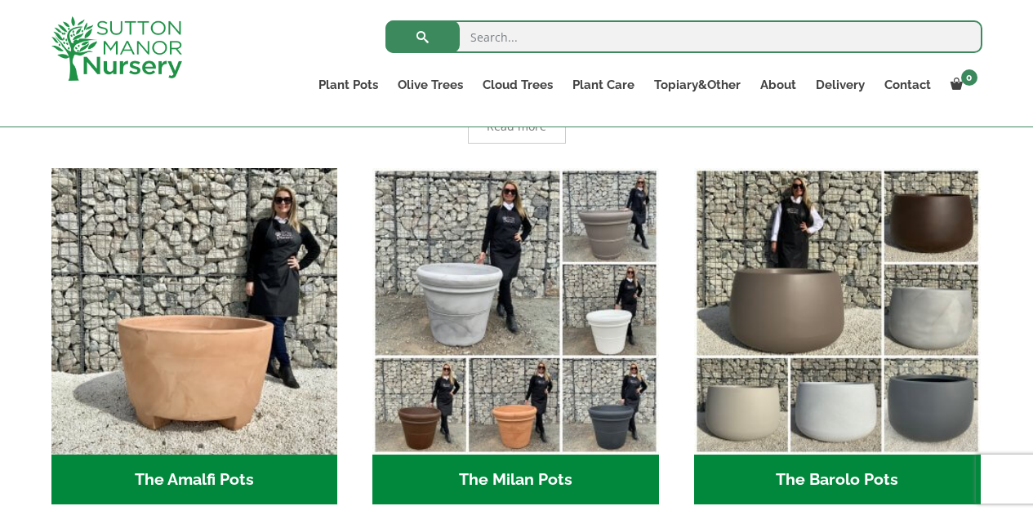
click at [826, 475] on h2 "The Barolo Pots (42)" at bounding box center [837, 480] width 287 height 51
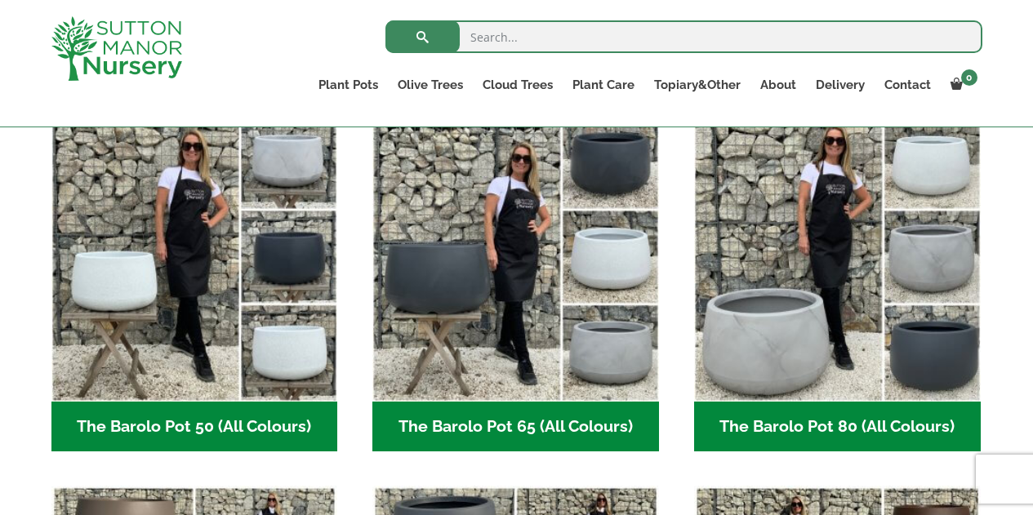
scroll to position [436, 0]
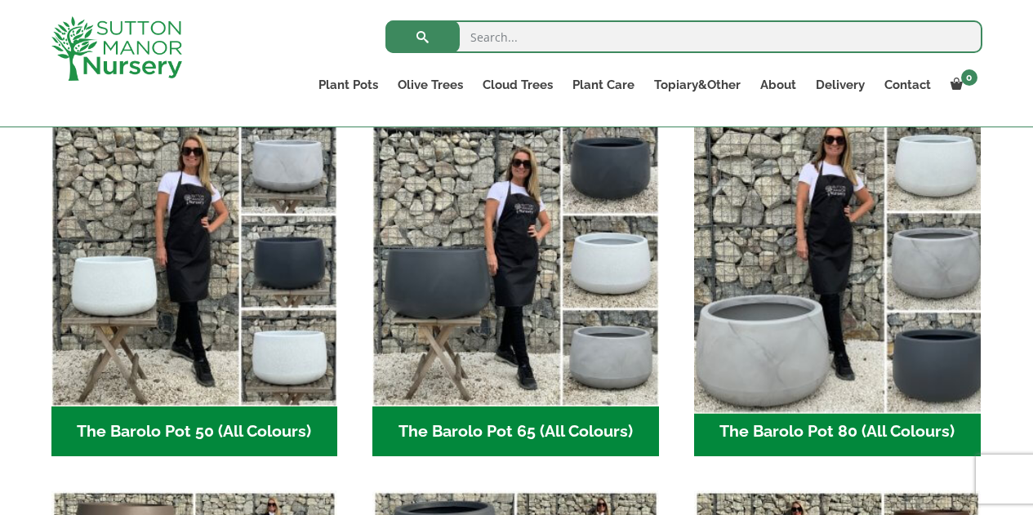
click at [854, 355] on img "Visit product category The Barolo Pot 80 (All Colours)" at bounding box center [837, 263] width 301 height 301
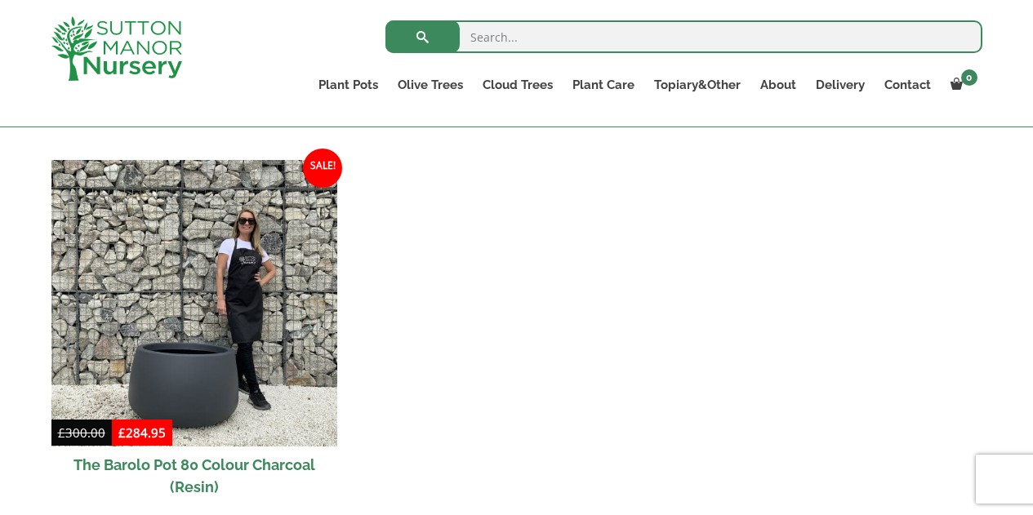
scroll to position [1225, 0]
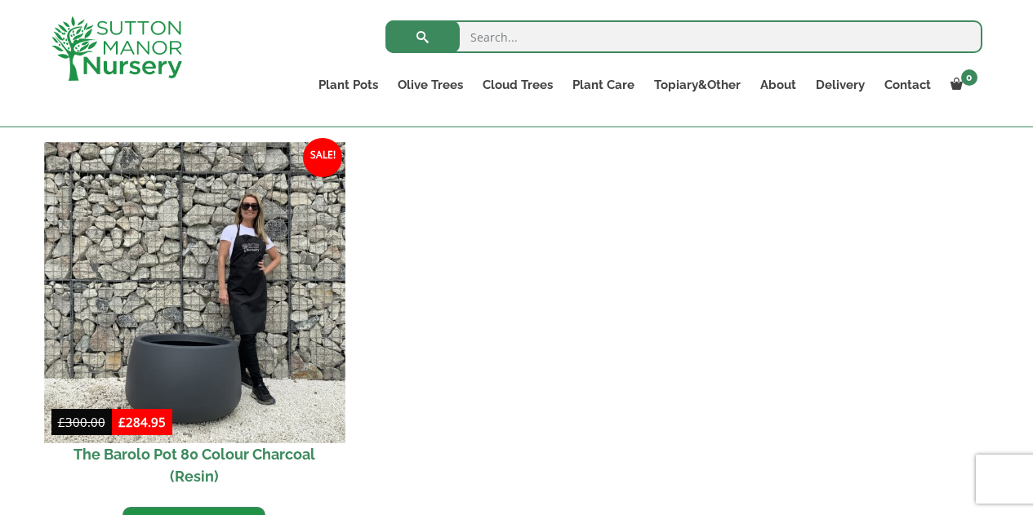
click at [199, 363] on img at bounding box center [194, 292] width 301 height 301
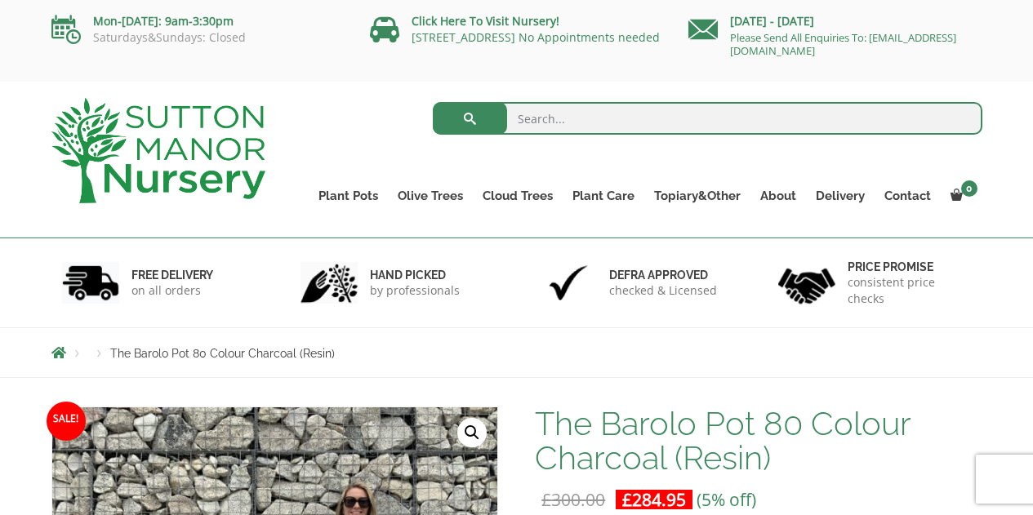
click at [742, 163] on ul "Plant Pots Resin Bonded Pots The Amalfi Pots The Milan Pots The Capri Pots The …" at bounding box center [646, 184] width 674 height 74
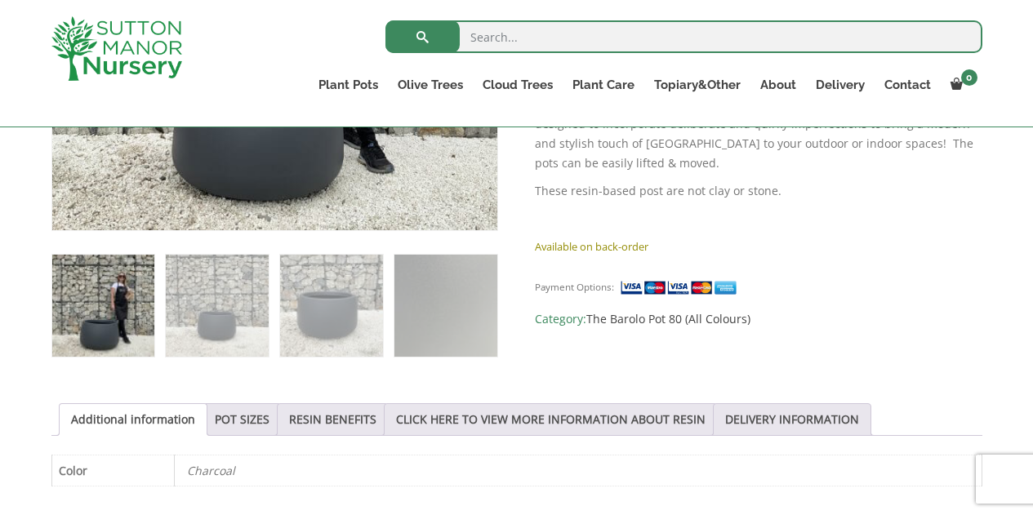
scroll to position [599, 0]
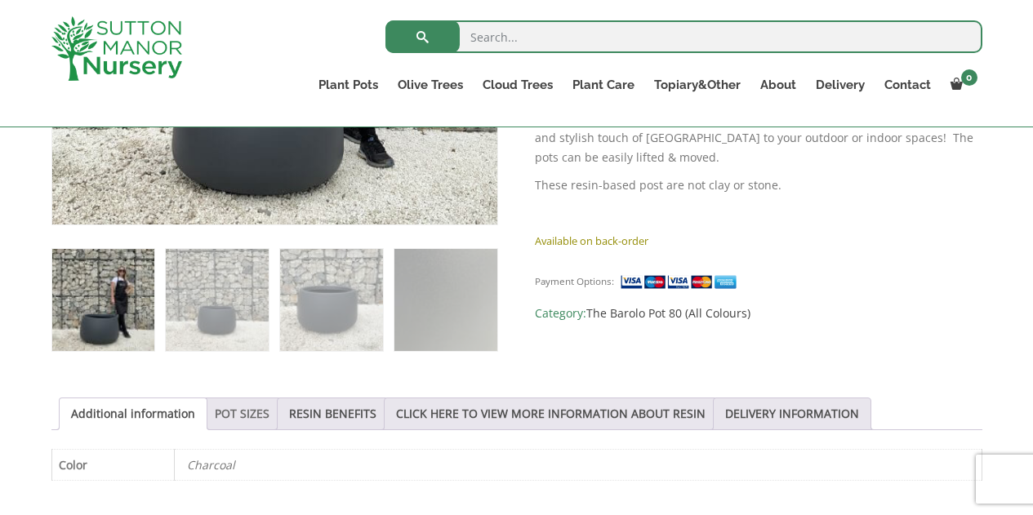
click at [236, 408] on link "POT SIZES" at bounding box center [242, 414] width 55 height 31
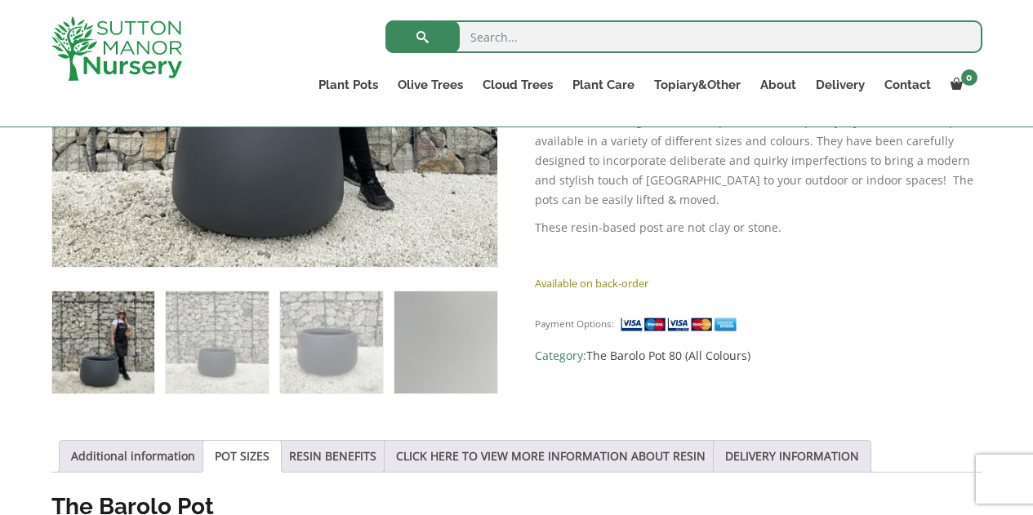
scroll to position [535, 0]
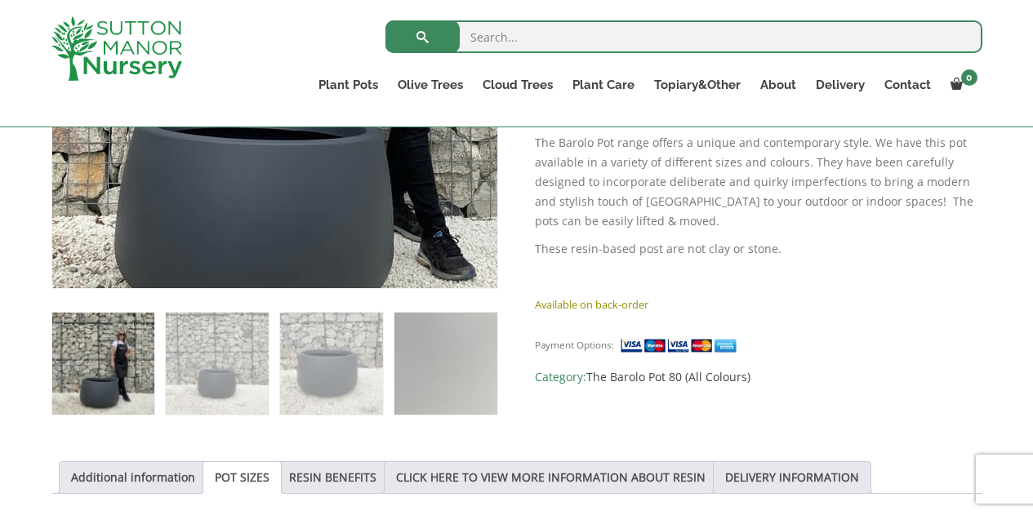
click at [263, 153] on img at bounding box center [282, 12] width 724 height 724
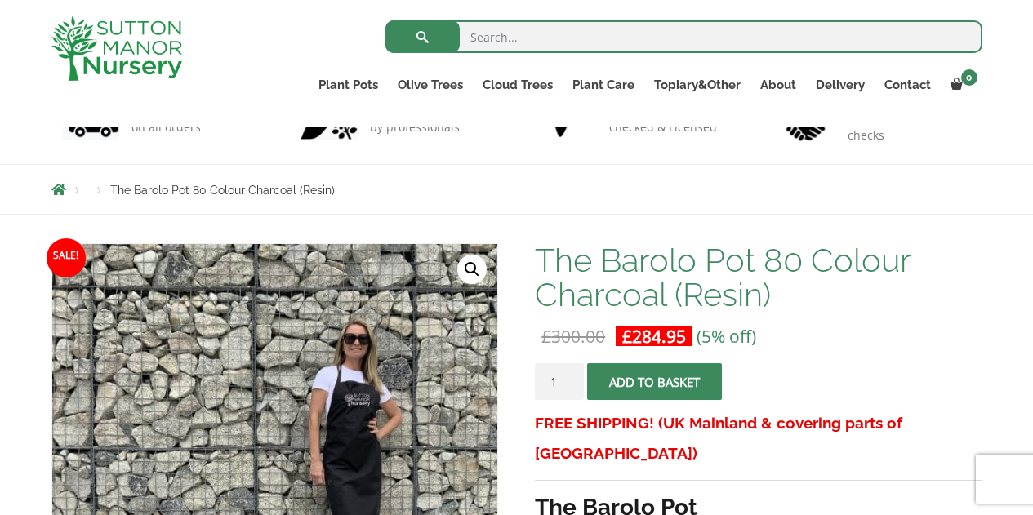
scroll to position [139, 0]
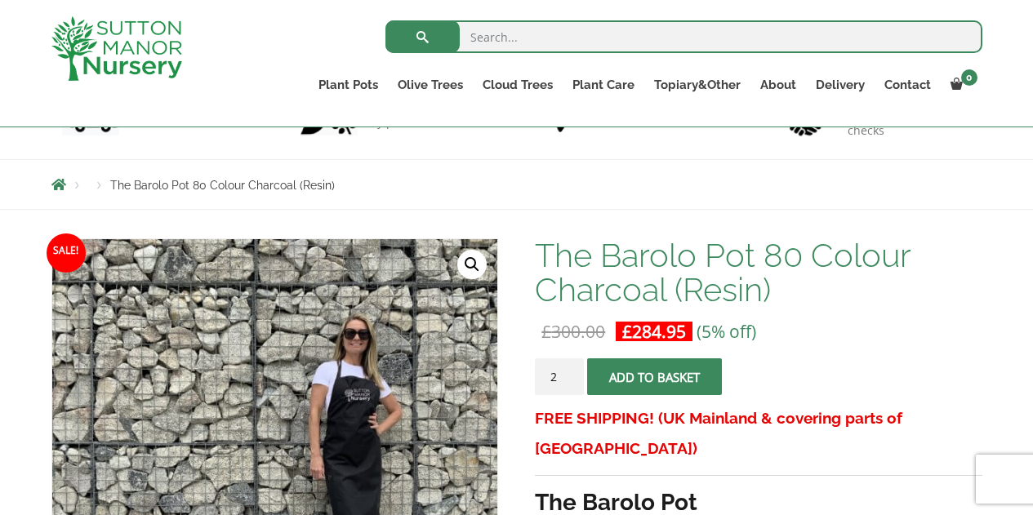
type input "2"
click at [572, 373] on input "2" at bounding box center [559, 377] width 49 height 37
click at [705, 373] on button "Add to basket" at bounding box center [654, 377] width 135 height 37
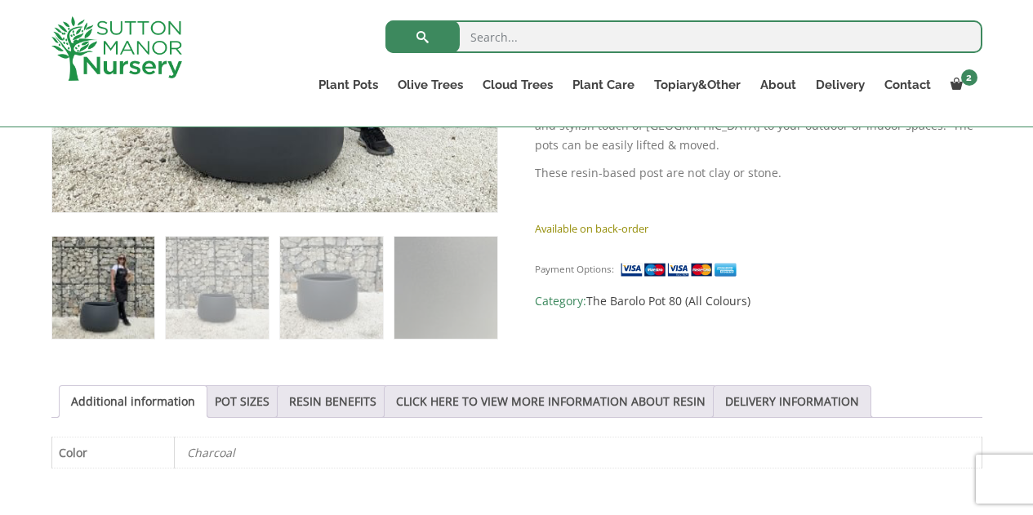
scroll to position [682, 0]
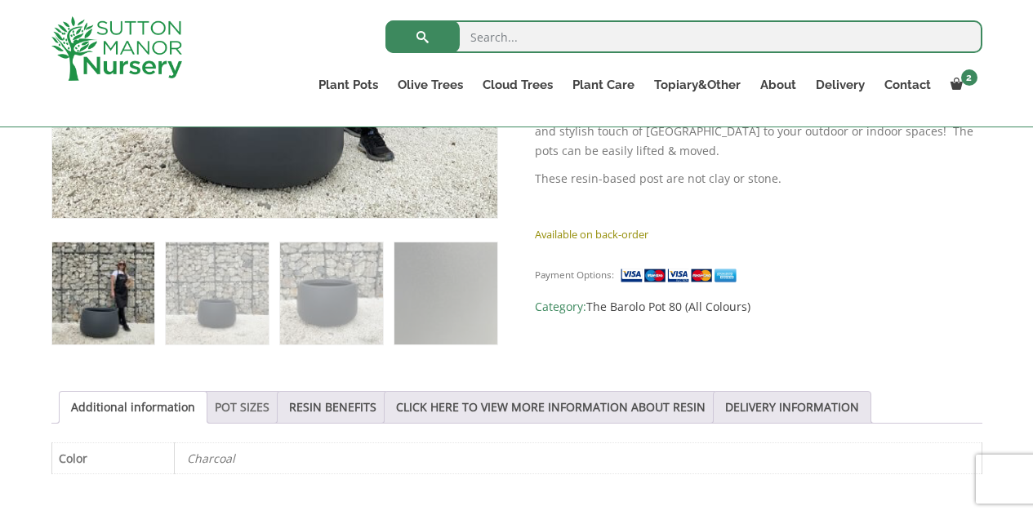
click at [239, 404] on link "POT SIZES" at bounding box center [242, 407] width 55 height 31
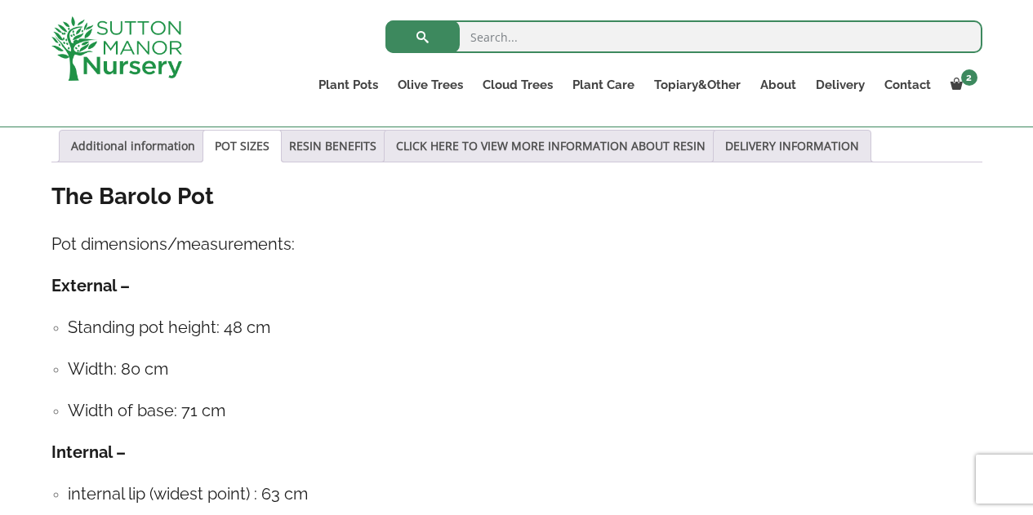
scroll to position [947, 0]
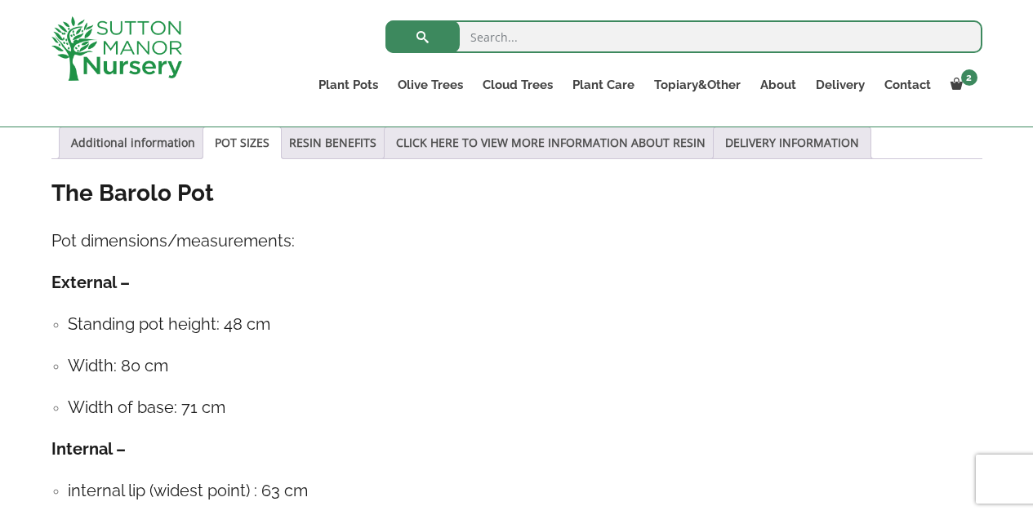
click at [508, 234] on h4 "Pot dimensions/measurements:" at bounding box center [516, 241] width 931 height 25
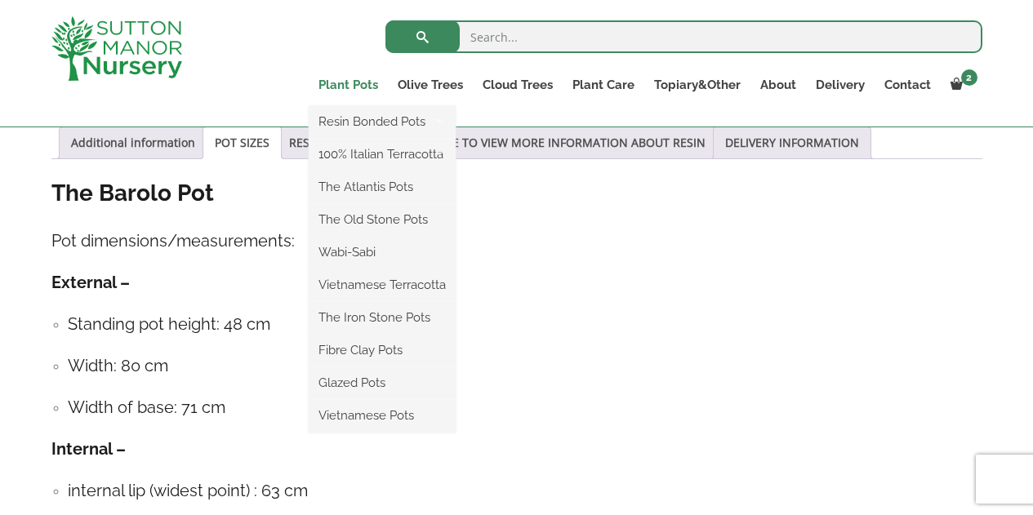
click at [341, 89] on link "Plant Pots" at bounding box center [348, 85] width 79 height 23
click at [383, 343] on link "Fibre Clay Pots" at bounding box center [382, 350] width 147 height 25
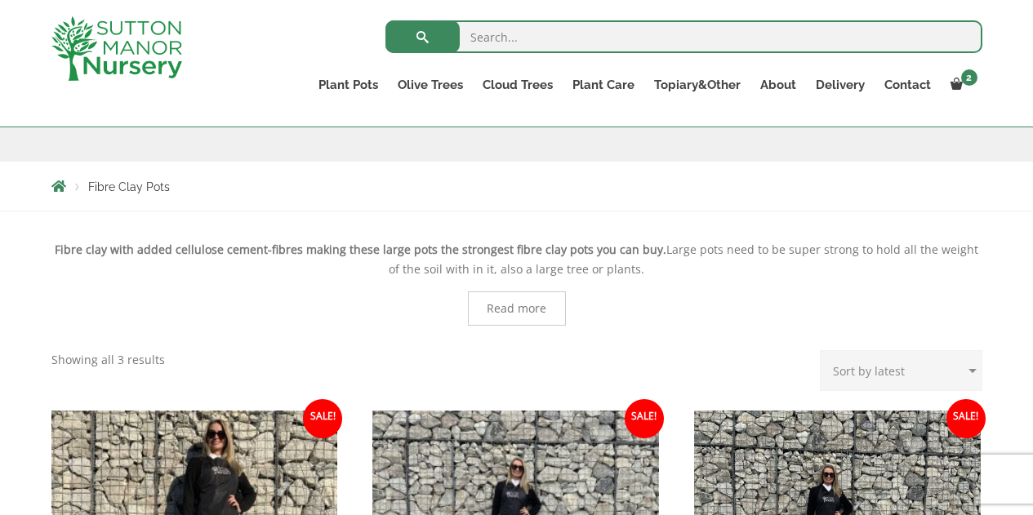
scroll to position [239, 0]
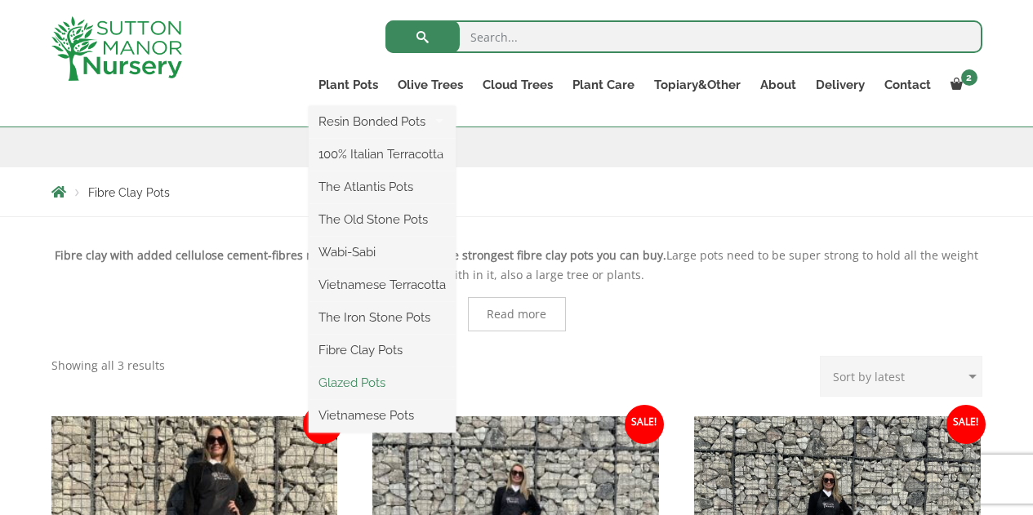
click at [374, 380] on link "Glazed Pots" at bounding box center [382, 383] width 147 height 25
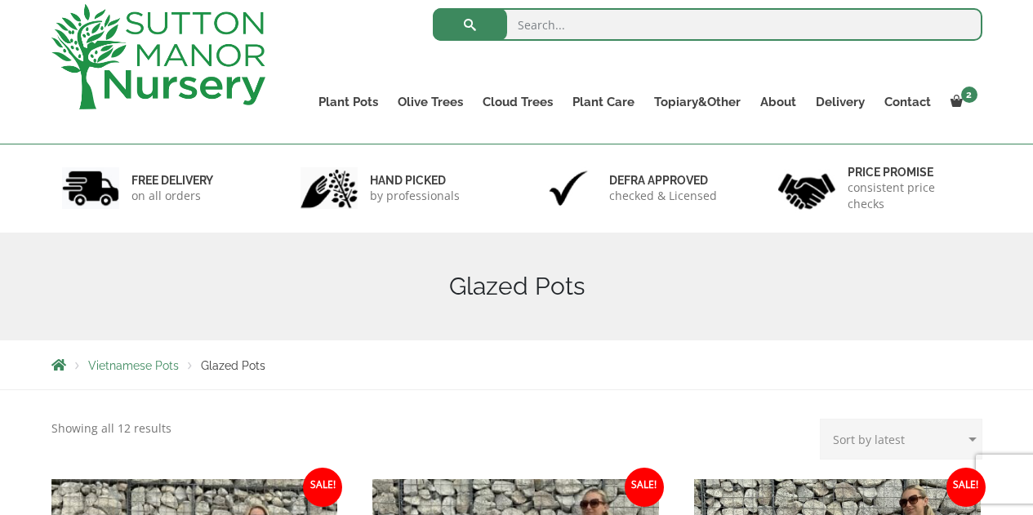
scroll to position [74, 0]
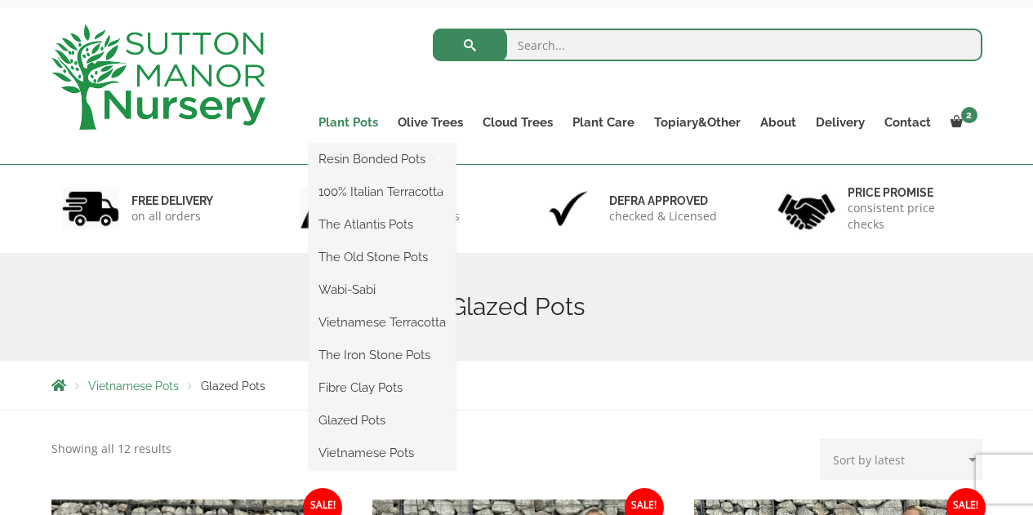
click at [360, 117] on link "Plant Pots" at bounding box center [348, 122] width 79 height 23
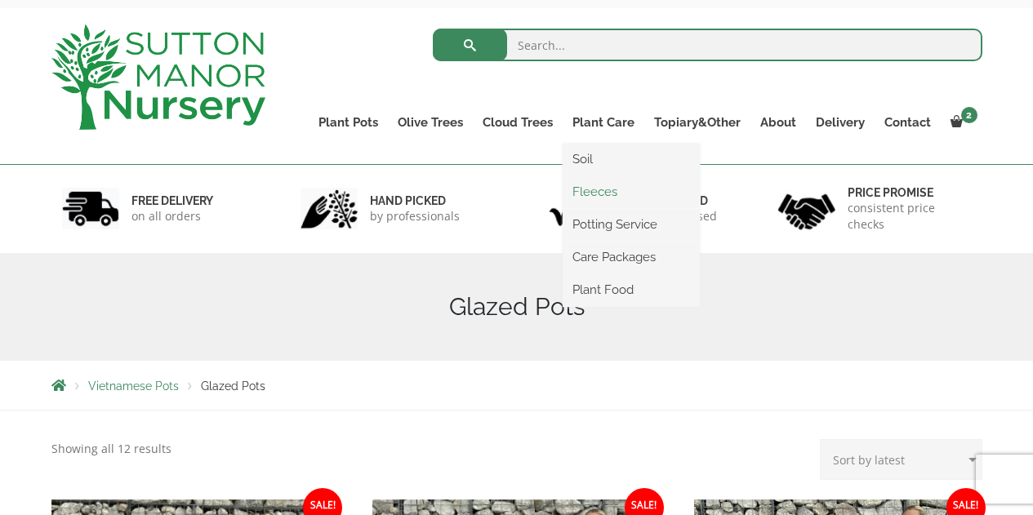
click at [595, 181] on link "Fleeces" at bounding box center [631, 192] width 137 height 25
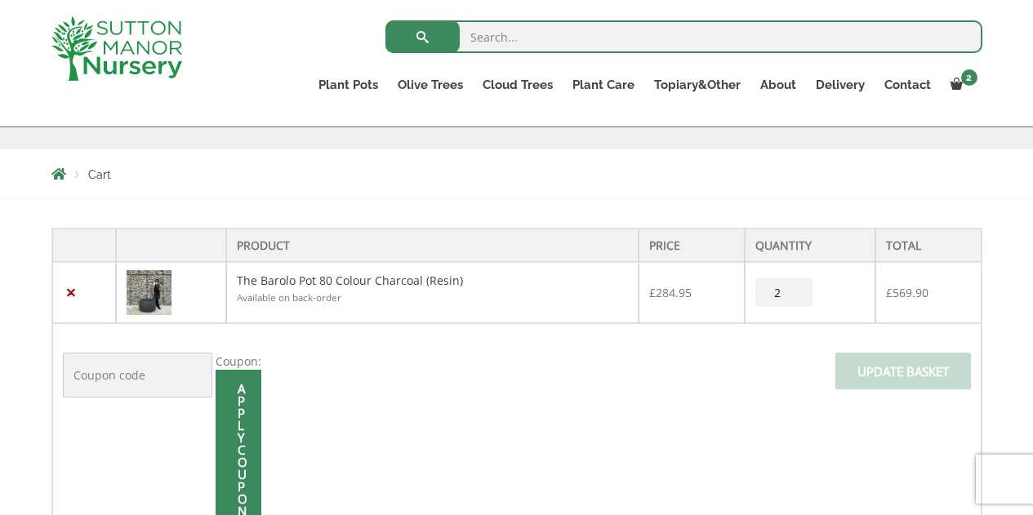
scroll to position [258, 0]
click at [953, 167] on nav "Cart" at bounding box center [516, 172] width 931 height 13
click at [621, 388] on td "Coupon: Apply coupon Update basket" at bounding box center [517, 428] width 930 height 212
click at [287, 277] on link "The Barolo Pot 80 Colour Charcoal (Resin)" at bounding box center [350, 279] width 226 height 16
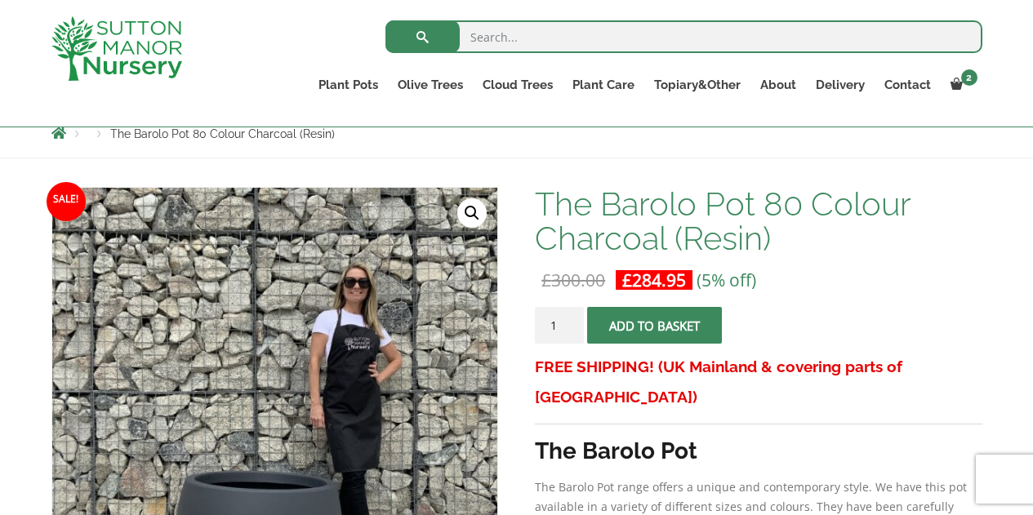
scroll to position [134, 0]
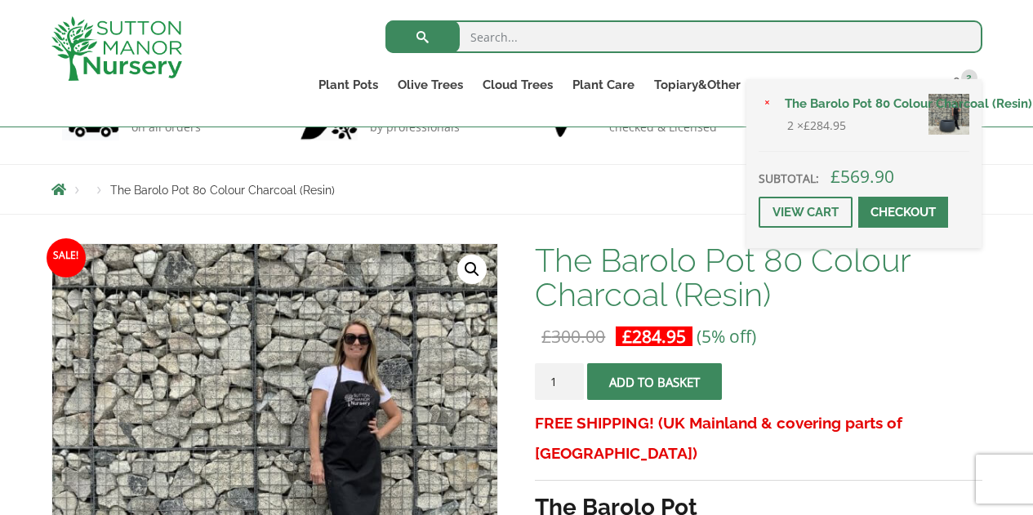
click at [886, 209] on link "Checkout" at bounding box center [904, 212] width 90 height 31
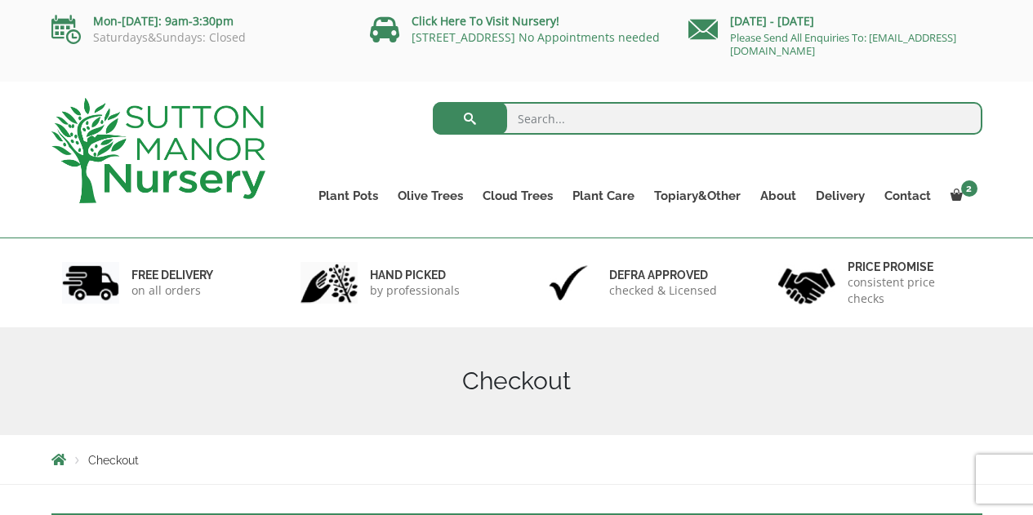
click at [995, 190] on div "Search for: Plant Pots Resin Bonded Pots The Amalfi Pots The Milan Pots The Cap…" at bounding box center [516, 160] width 1033 height 157
click at [614, 114] on input "search" at bounding box center [708, 118] width 550 height 33
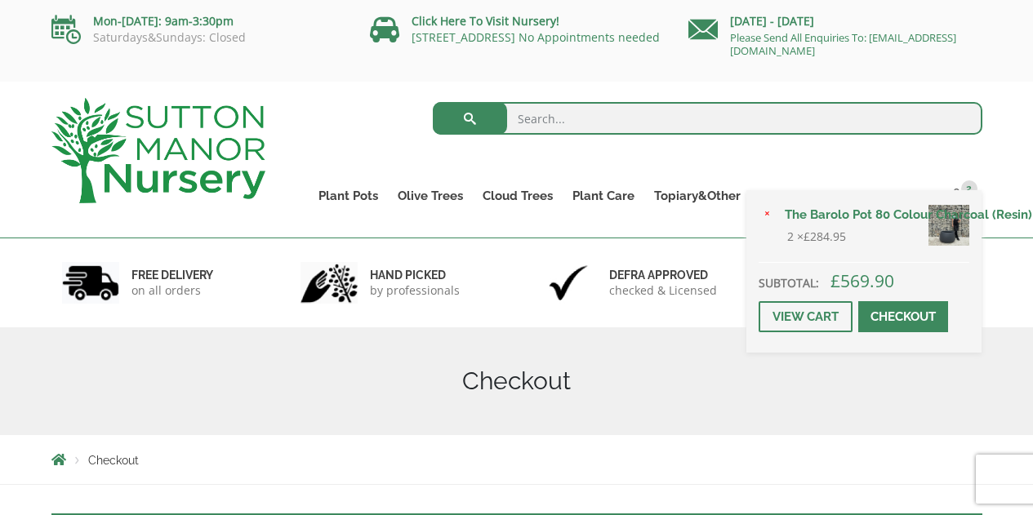
click at [904, 317] on span at bounding box center [904, 317] width 0 height 0
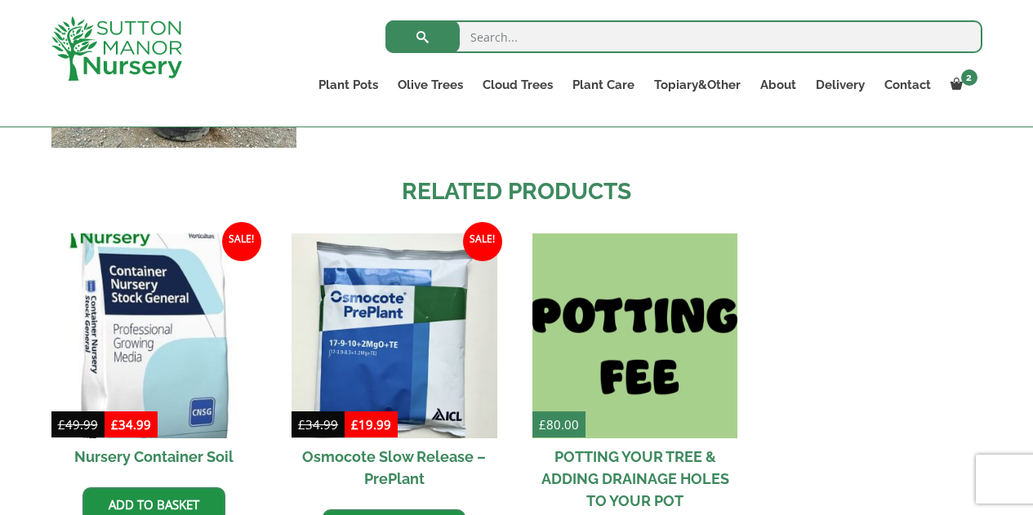
scroll to position [2391, 0]
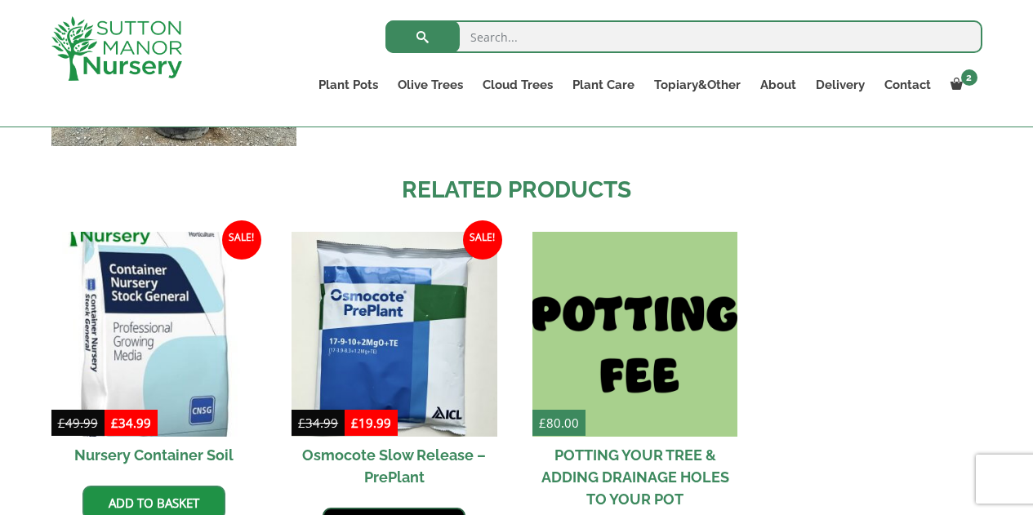
click at [377, 508] on link "Add to basket" at bounding box center [394, 525] width 143 height 34
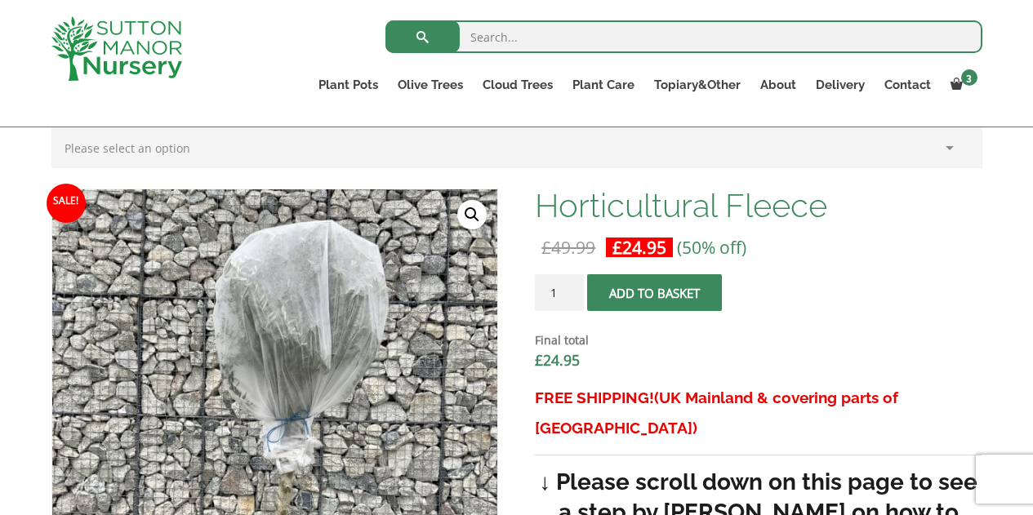
scroll to position [544, 0]
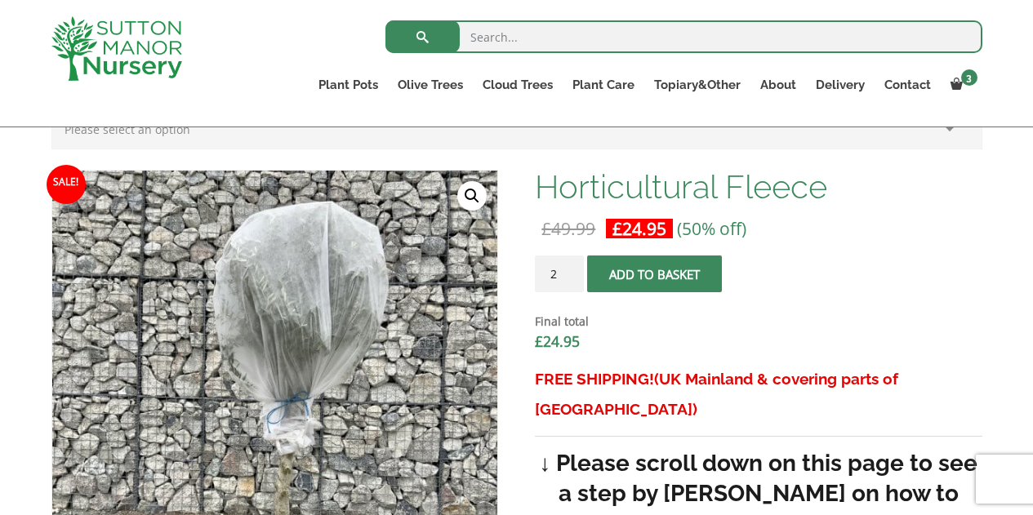
click at [575, 268] on input "2" at bounding box center [559, 274] width 49 height 37
click at [575, 268] on input "3" at bounding box center [559, 274] width 49 height 37
click at [575, 268] on input "4" at bounding box center [559, 274] width 49 height 37
click at [575, 268] on input "5" at bounding box center [559, 274] width 49 height 37
type input "6"
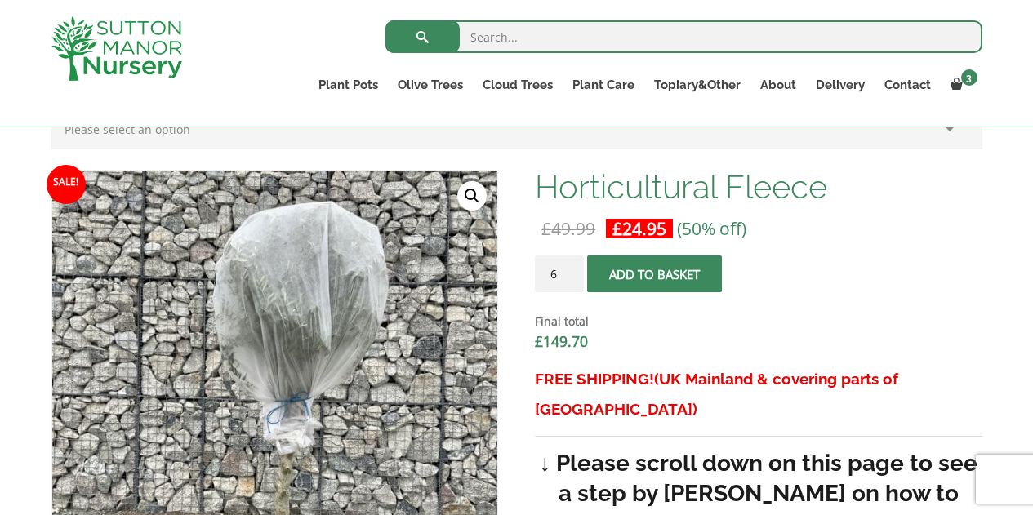
click at [575, 268] on input "6" at bounding box center [559, 274] width 49 height 37
click at [642, 270] on button "Add to basket" at bounding box center [654, 274] width 135 height 37
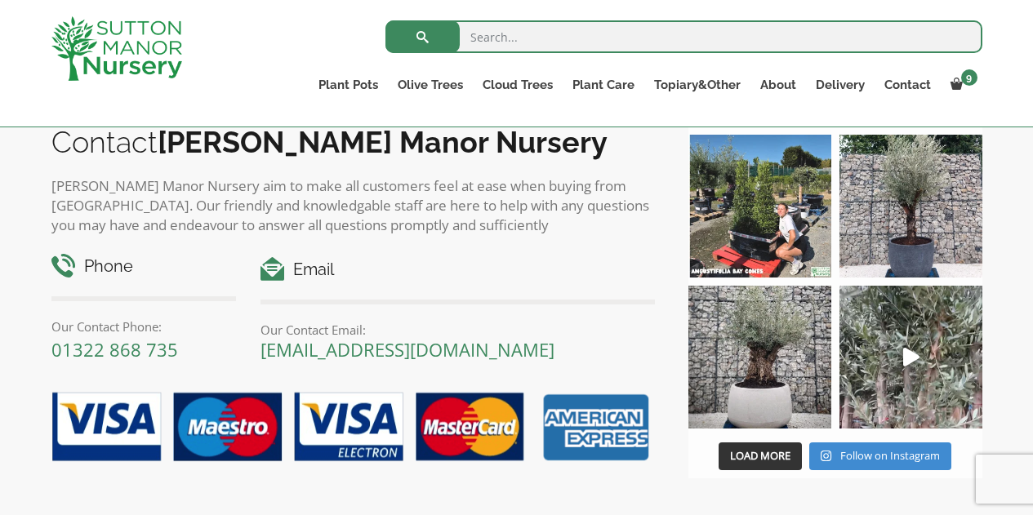
scroll to position [2658, 0]
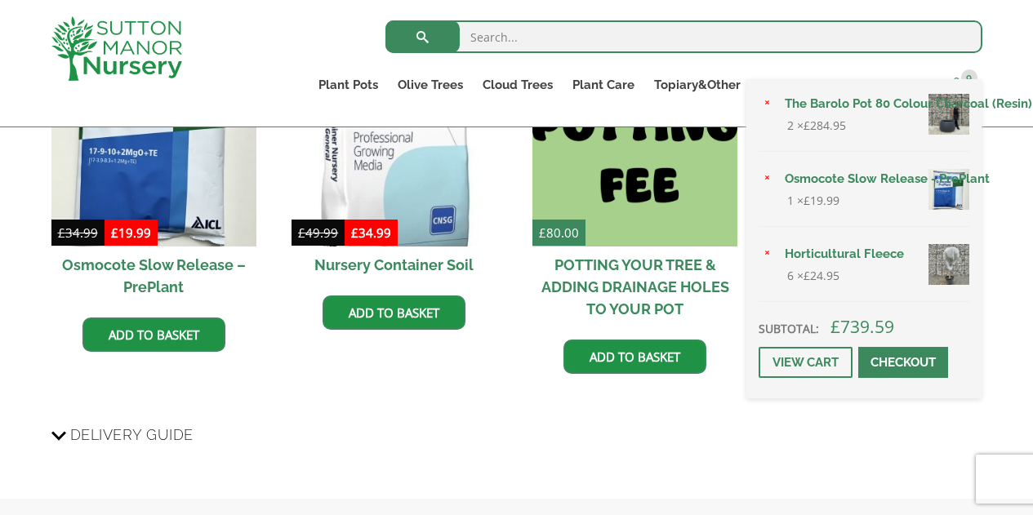
click at [966, 78] on span "9" at bounding box center [970, 77] width 16 height 16
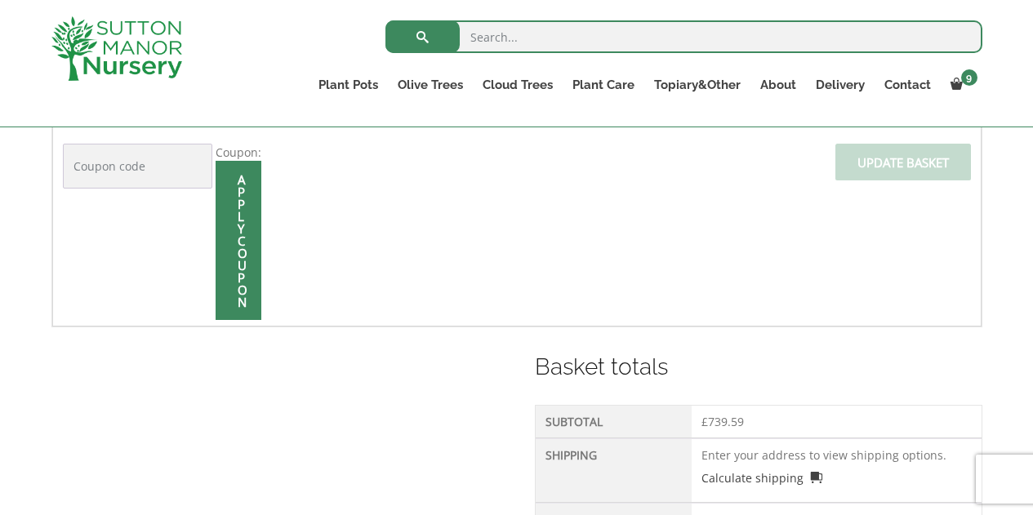
scroll to position [137, 0]
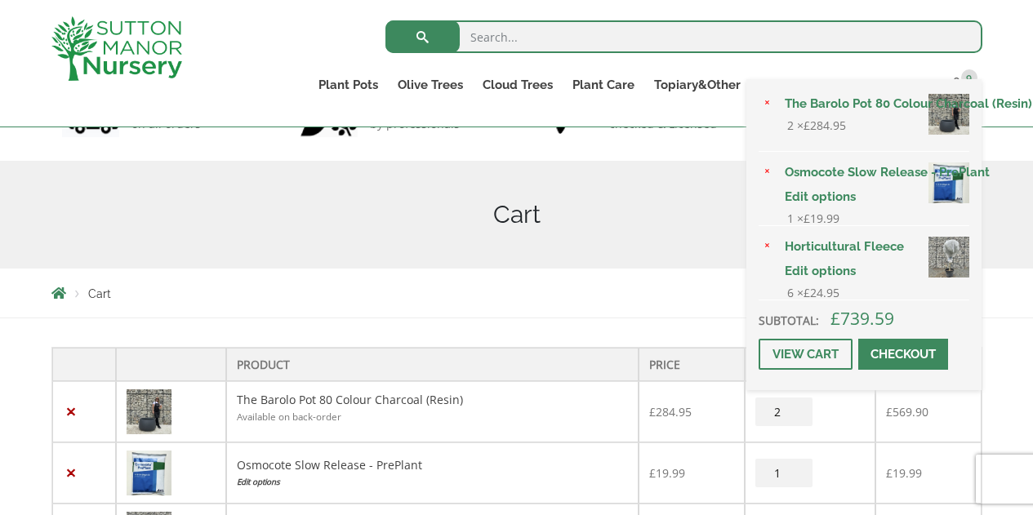
click at [897, 348] on link "Checkout" at bounding box center [904, 354] width 90 height 31
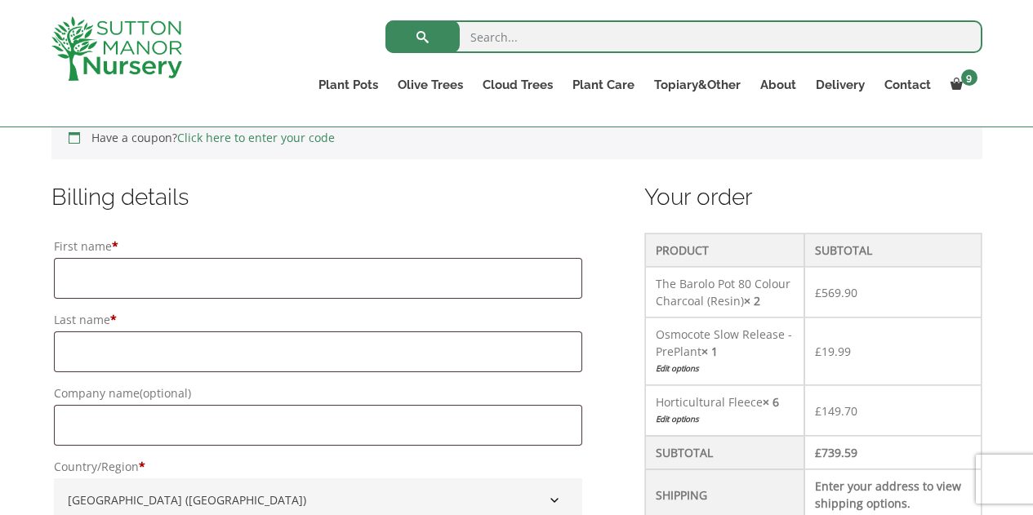
scroll to position [413, 0]
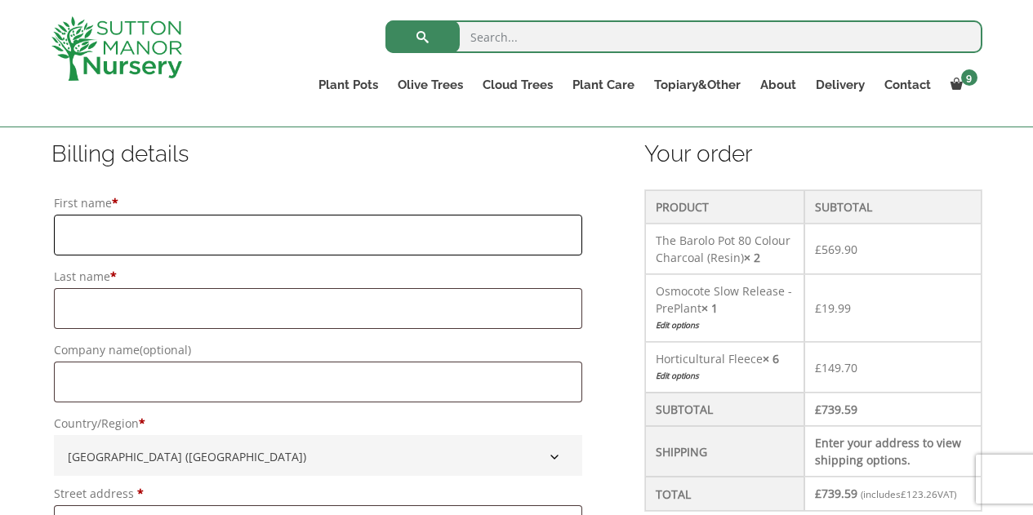
click at [343, 241] on input "First name *" at bounding box center [318, 235] width 529 height 41
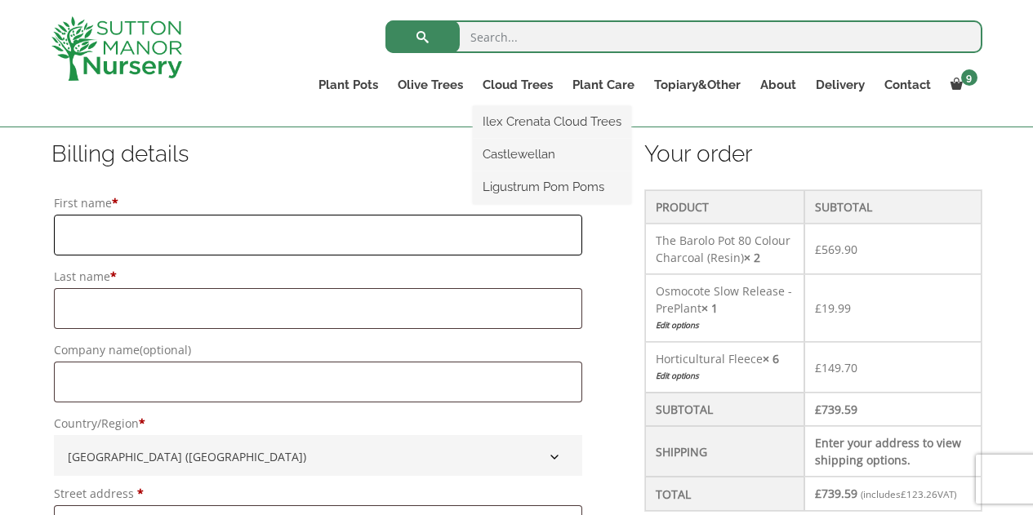
type input "[PERSON_NAME]"
type input "Rollins"
type input "homefile"
type input "Home Fields, [GEOGRAPHIC_DATA], [PERSON_NAME][GEOGRAPHIC_DATA][PERSON_NAME][GEO…"
type input "[PERSON_NAME] Gate"
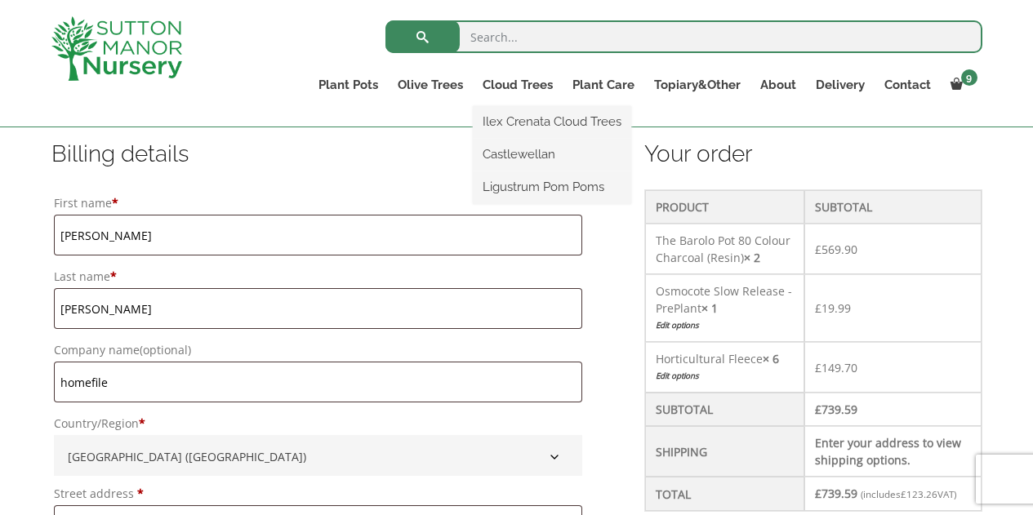
type input "Spalding"
type input "[GEOGRAPHIC_DATA]"
type input "PE12 0ER"
type input "01945440205"
type input "[PERSON_NAME][EMAIL_ADDRESS][DOMAIN_NAME]"
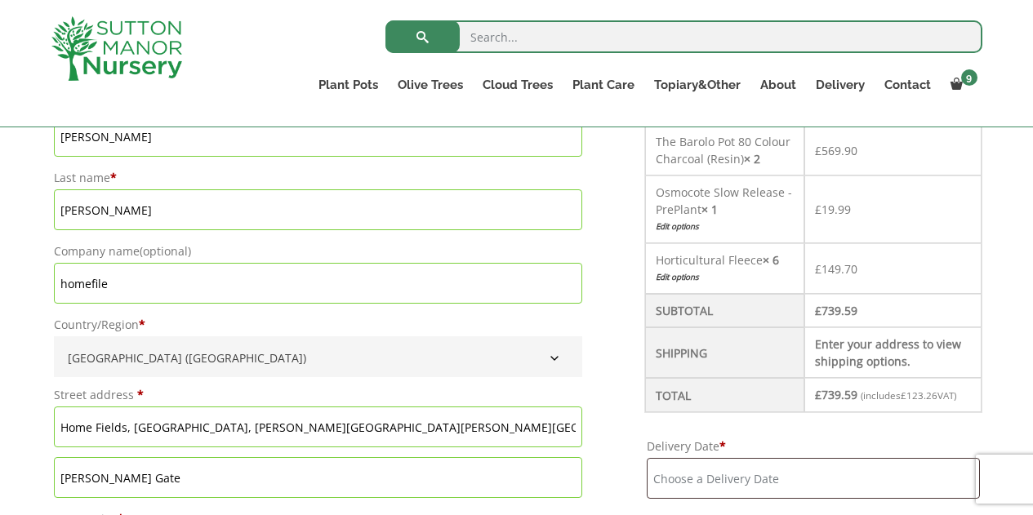
scroll to position [544, 0]
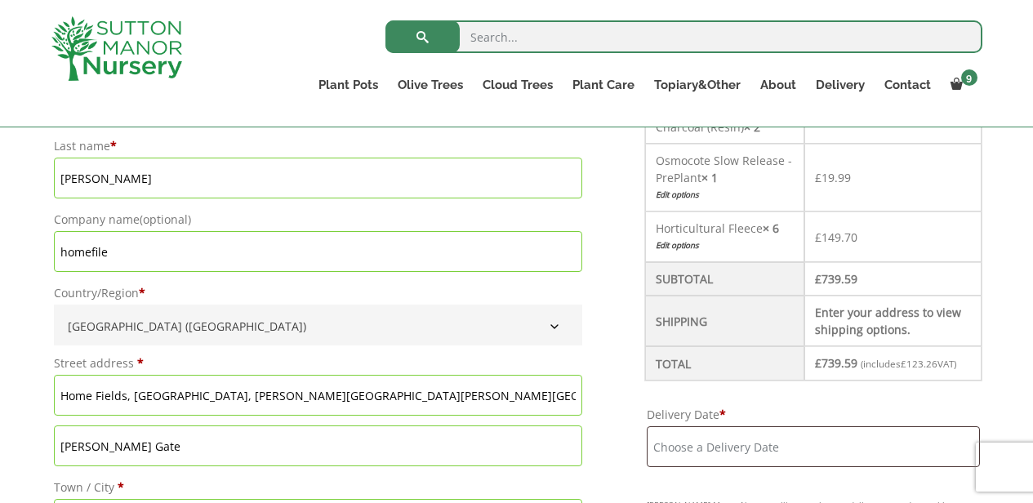
click at [558, 324] on b "Country/Region" at bounding box center [554, 326] width 13 height 13
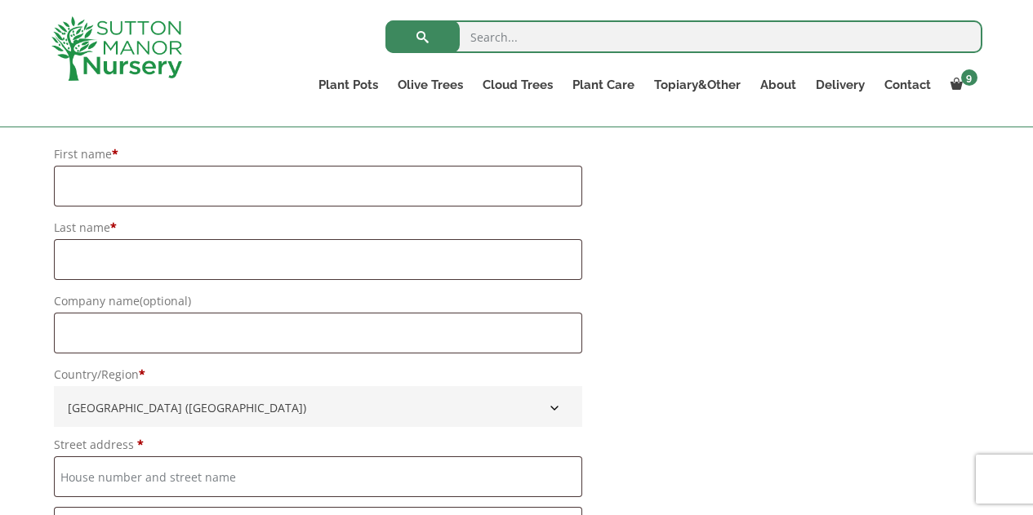
scroll to position [846, 0]
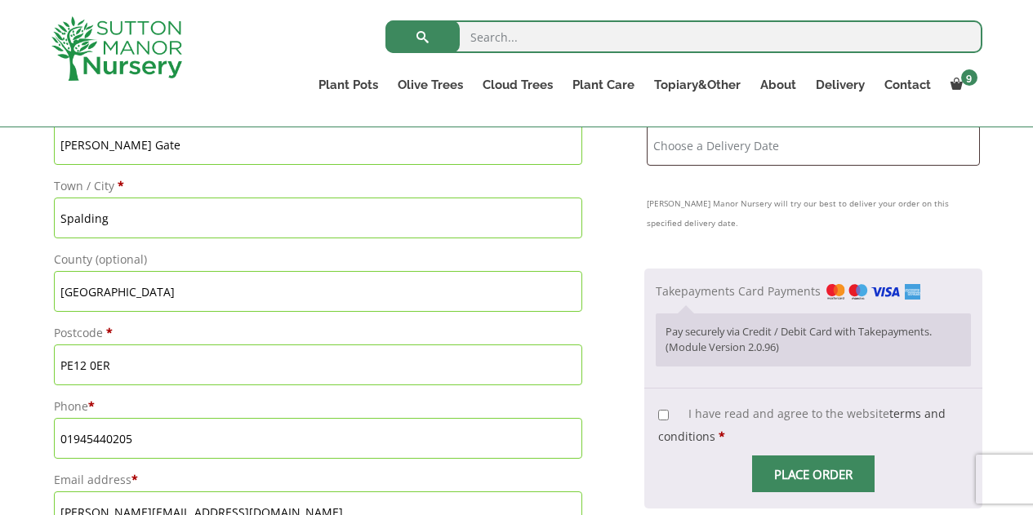
click at [668, 421] on input "I have read and agree to the website terms and conditions *" at bounding box center [663, 415] width 11 height 11
checkbox input "true"
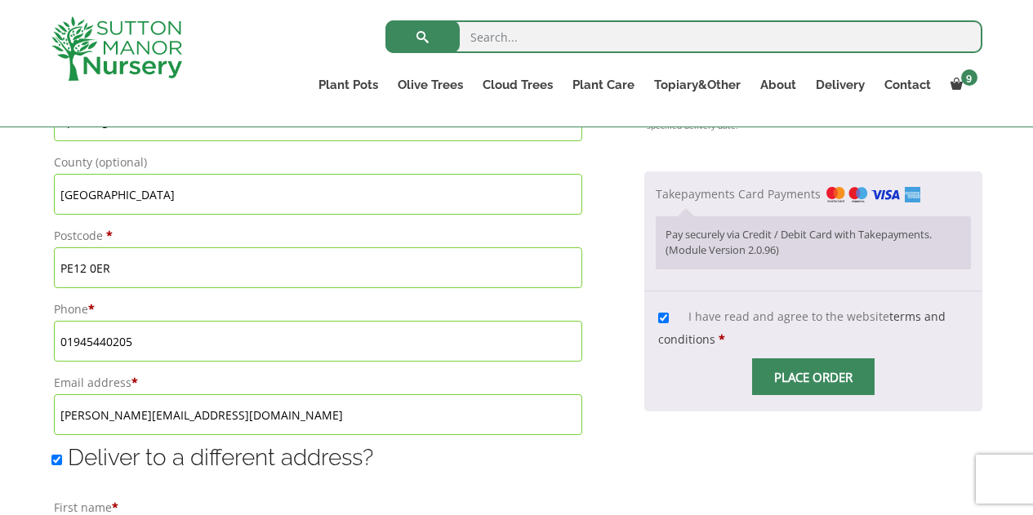
scroll to position [944, 0]
click at [822, 392] on input "Place order" at bounding box center [813, 376] width 123 height 37
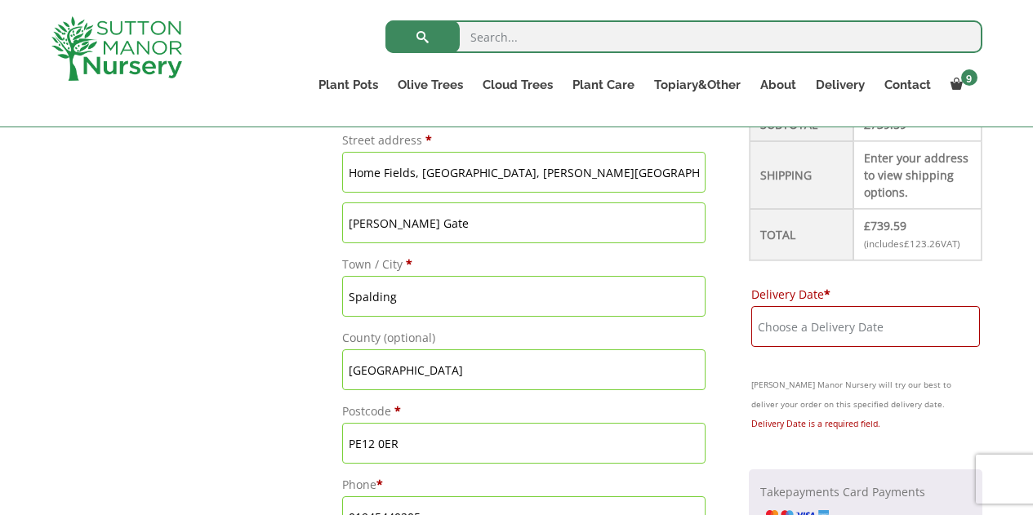
scroll to position [762, 0]
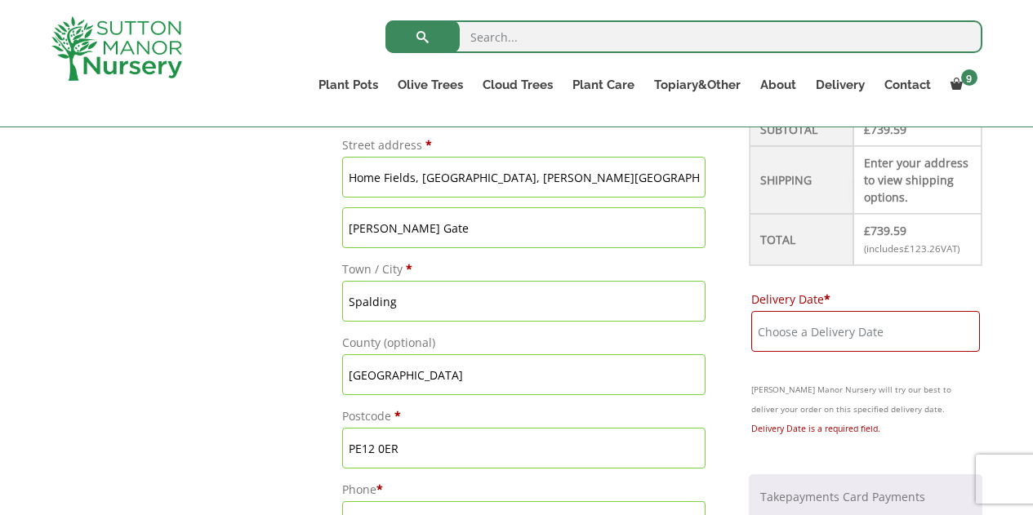
click at [899, 326] on input "Delivery Date *" at bounding box center [866, 331] width 229 height 41
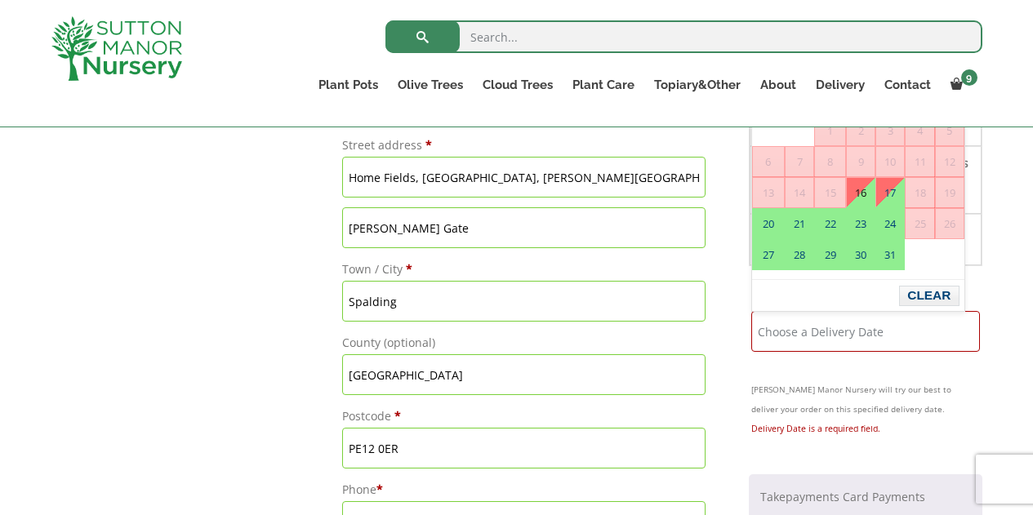
click at [855, 194] on link "16" at bounding box center [861, 192] width 28 height 29
type input "[DATE]"
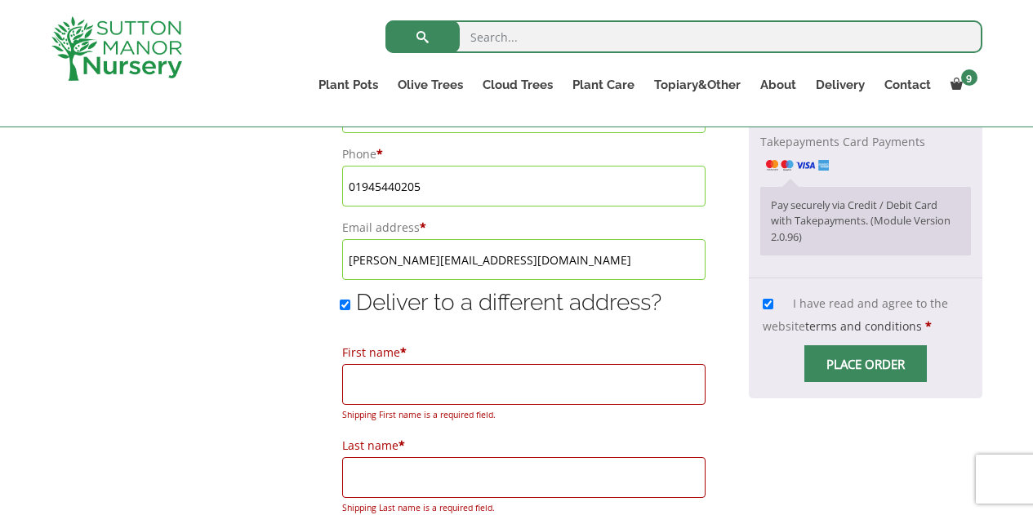
scroll to position [1105, 0]
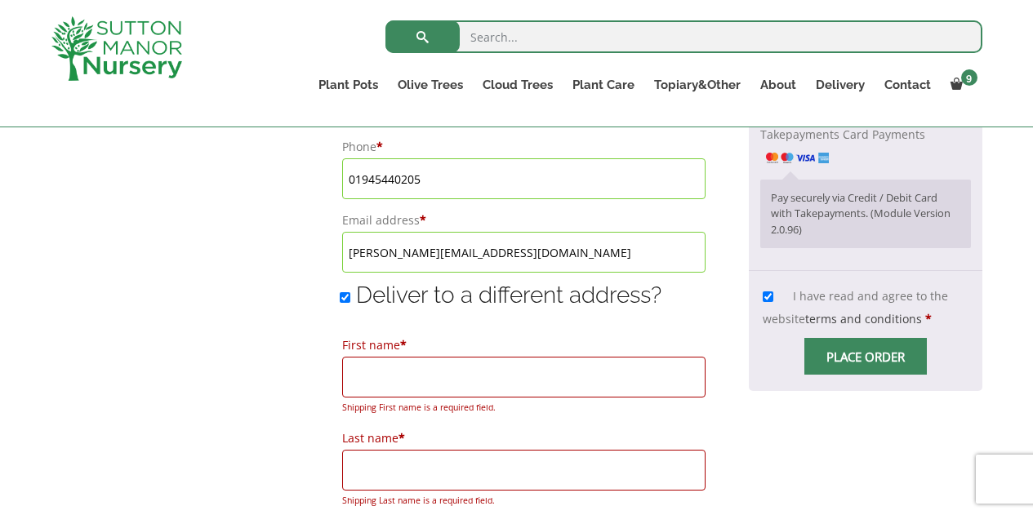
click at [884, 355] on input "Place order" at bounding box center [866, 356] width 123 height 37
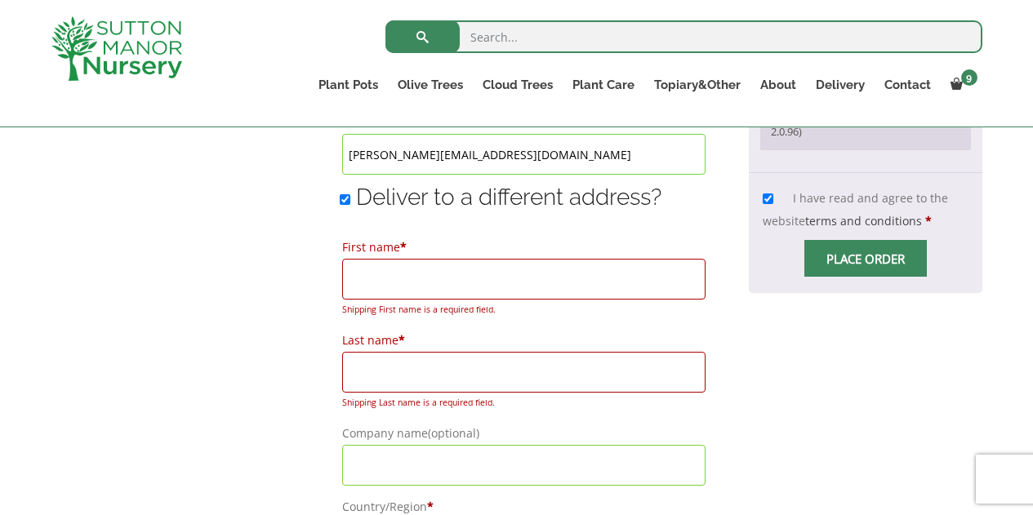
scroll to position [1209, 0]
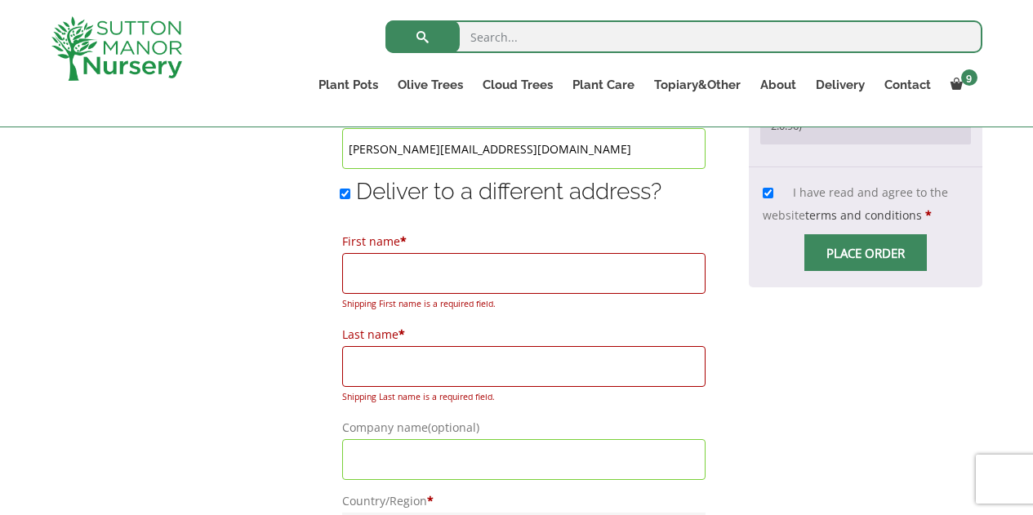
click at [340, 198] on input "Deliver to a different address?" at bounding box center [345, 194] width 11 height 11
checkbox input "false"
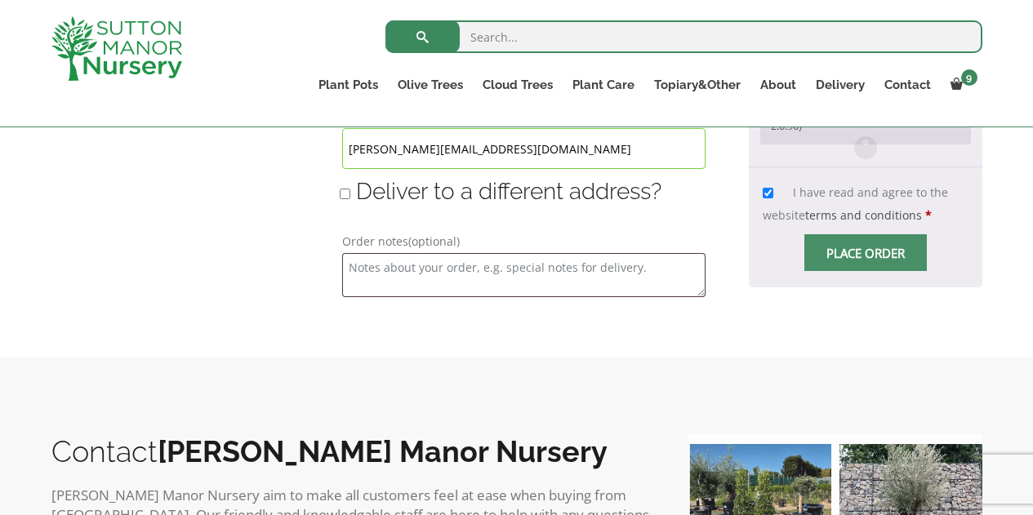
type input "[DATE]"
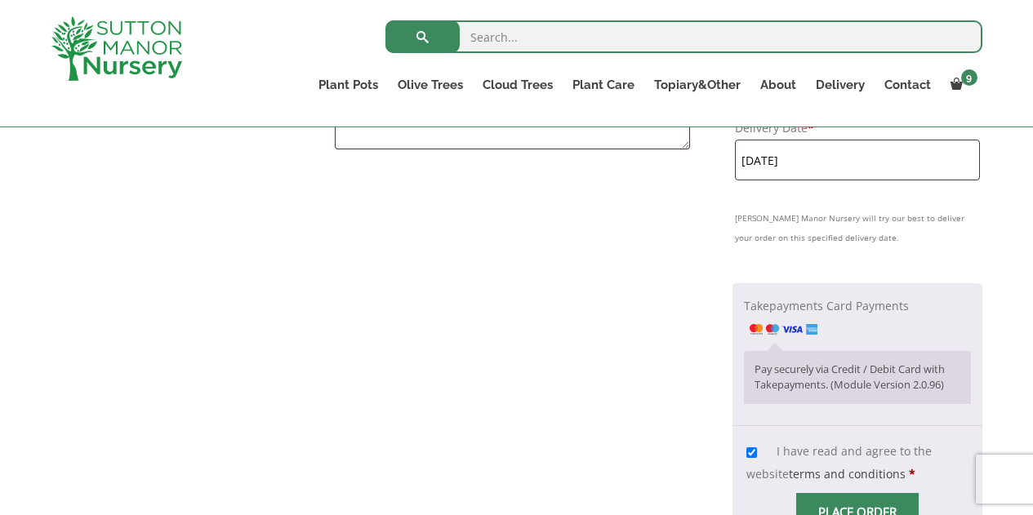
scroll to position [1278, 0]
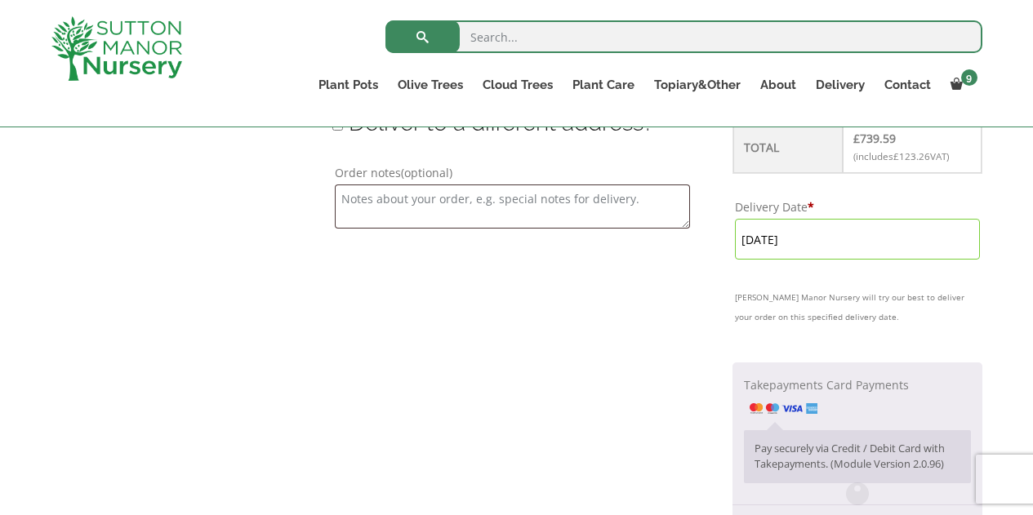
click at [846, 260] on input "[DATE]" at bounding box center [857, 239] width 244 height 41
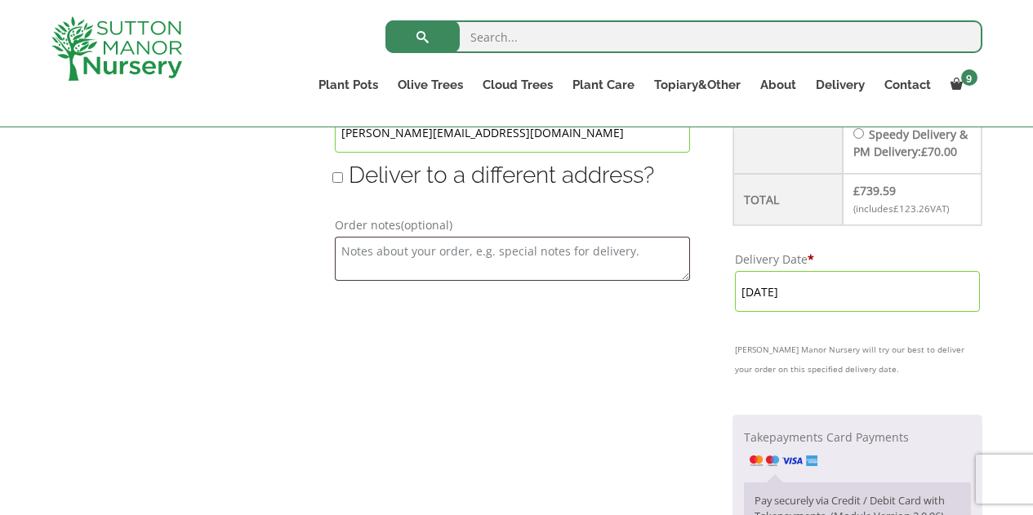
scroll to position [1235, 0]
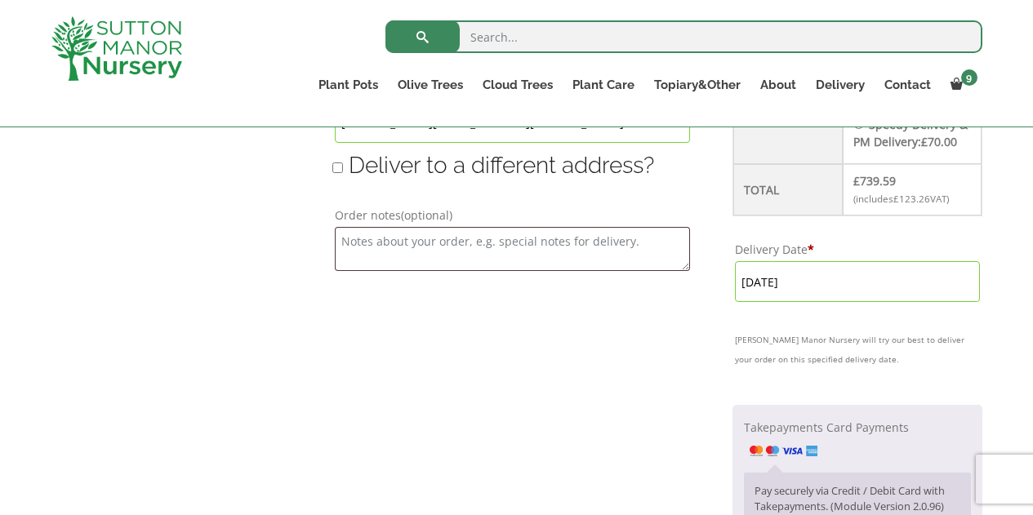
click at [841, 301] on input "[DATE]" at bounding box center [857, 281] width 244 height 41
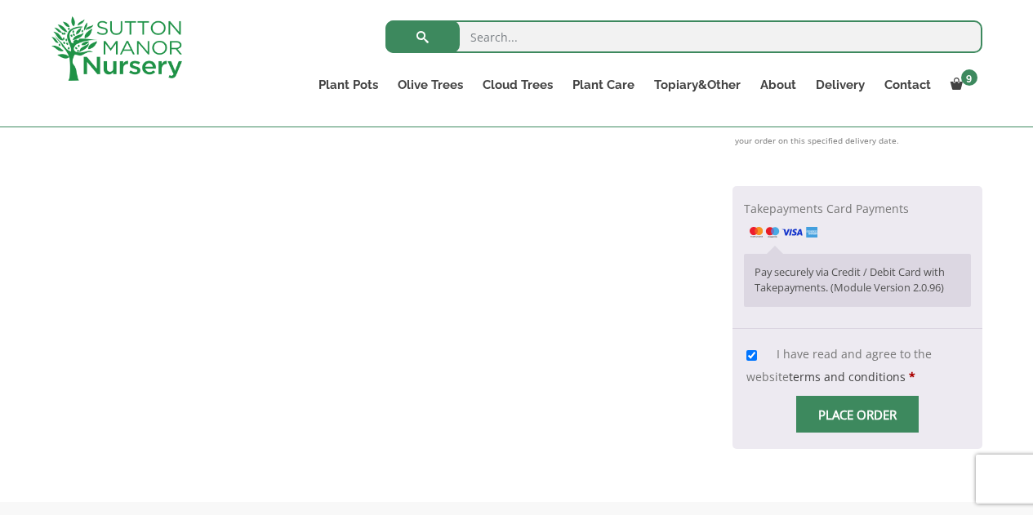
scroll to position [1469, 0]
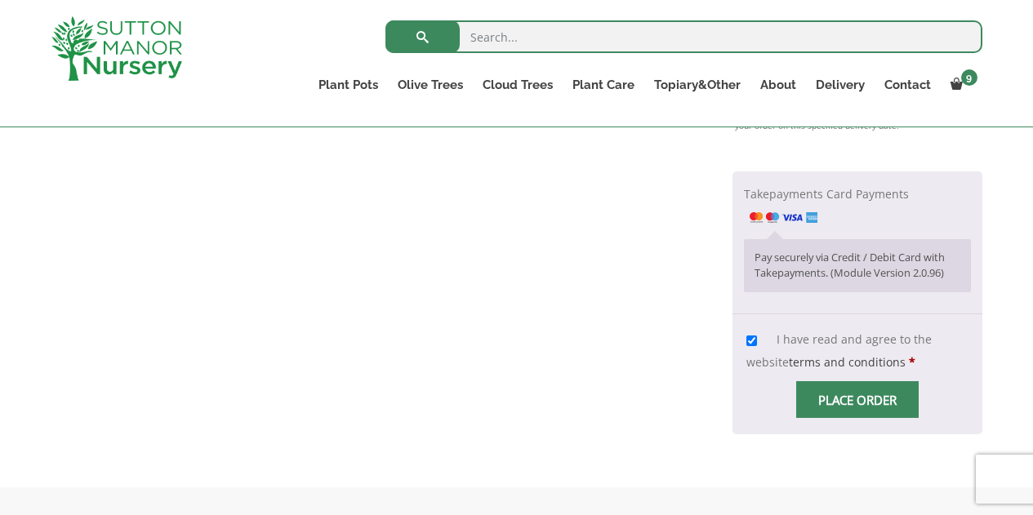
click at [868, 417] on input "Place order" at bounding box center [858, 400] width 123 height 37
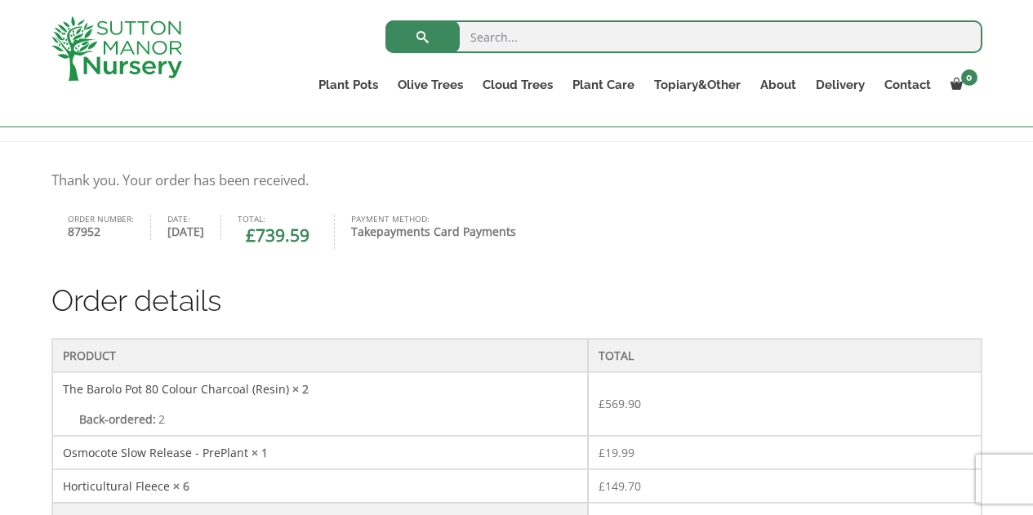
scroll to position [319, 0]
